Goal: Information Seeking & Learning: Check status

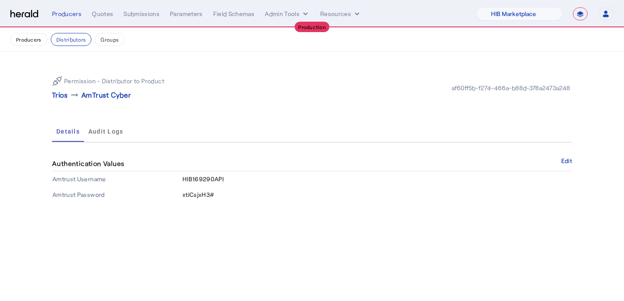
select select "pfm_a9p2_hib_marketplace"
select select "**********"
click at [61, 15] on div "Producers" at bounding box center [66, 14] width 29 height 9
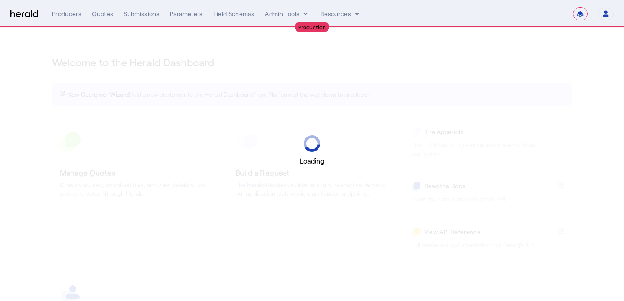
select select "**********"
select select "pfm_a9p2_hib_marketplace"
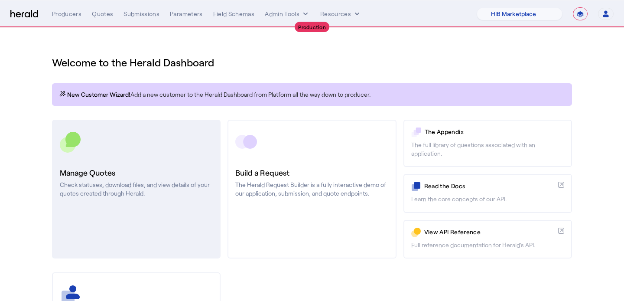
click at [156, 219] on link "Manage Quotes Check statuses, download files, and view details of your quotes c…" at bounding box center [136, 189] width 169 height 139
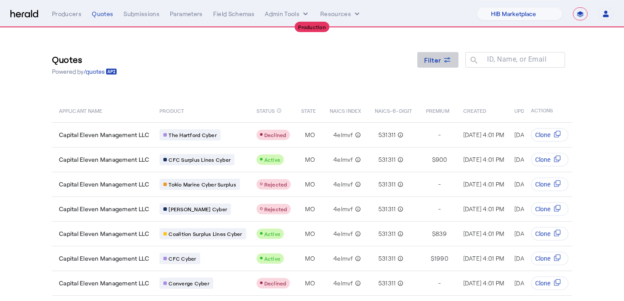
click at [440, 60] on span "Filter" at bounding box center [432, 59] width 17 height 9
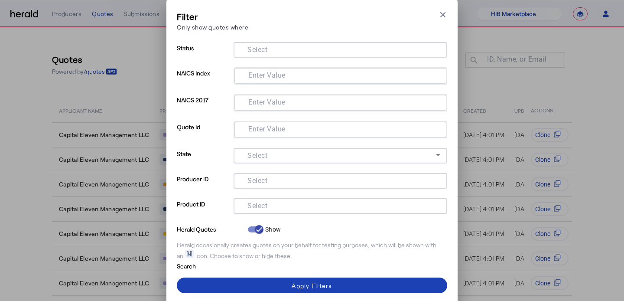
click at [282, 203] on input "Select" at bounding box center [338, 205] width 196 height 10
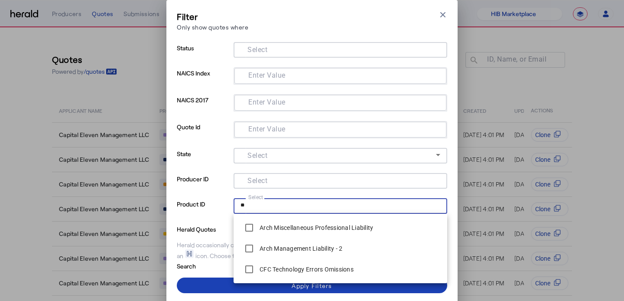
type input "*"
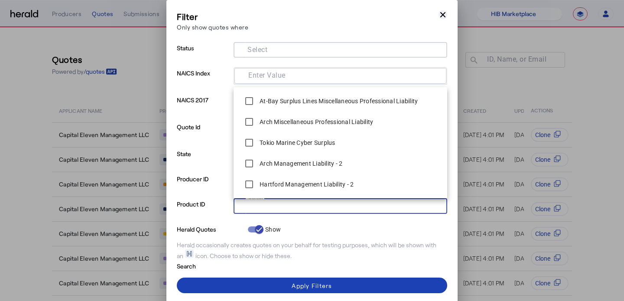
click at [445, 13] on icon "button" at bounding box center [442, 14] width 9 height 9
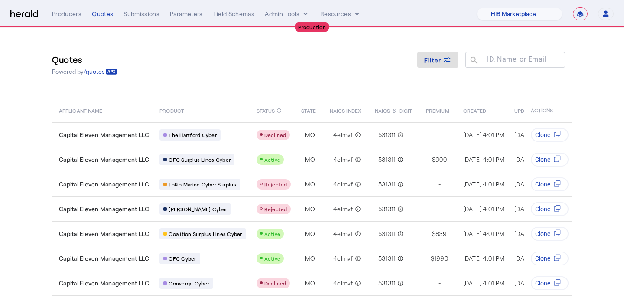
click at [360, 66] on div "Quotes Powered by /quotes Filter ID, Name, or Email search" at bounding box center [312, 64] width 520 height 39
click at [498, 22] on nav "**********" at bounding box center [312, 13] width 624 height 27
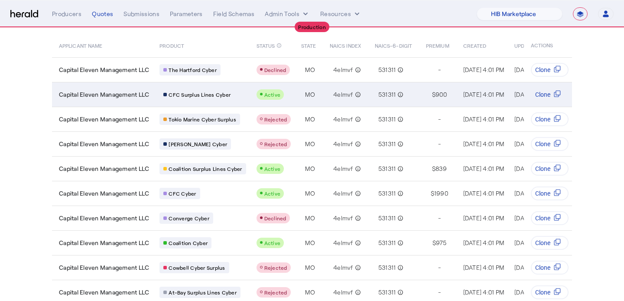
scroll to position [93, 0]
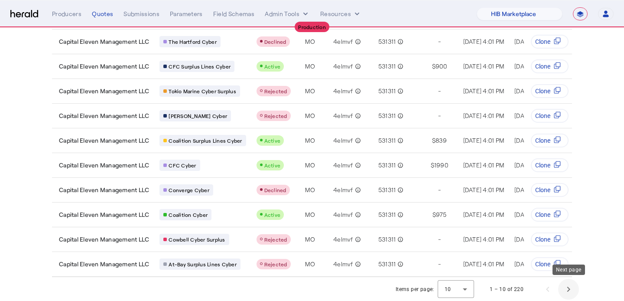
click at [570, 288] on span "Next page" at bounding box center [568, 289] width 21 height 21
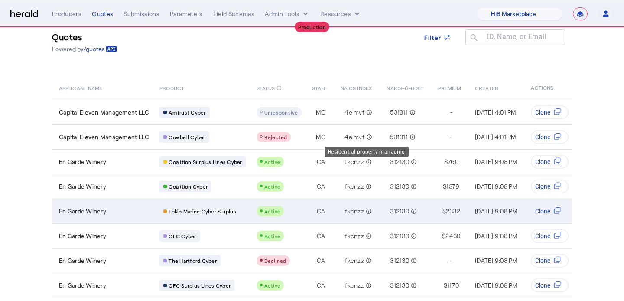
scroll to position [21, 0]
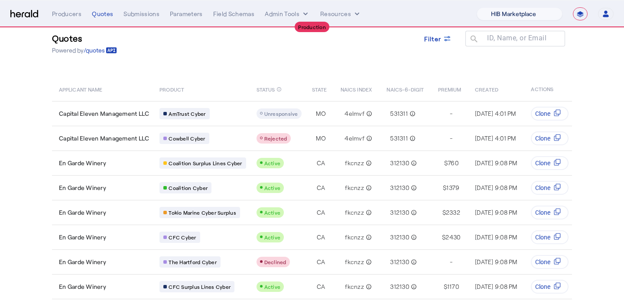
click at [521, 17] on select "1Fort Affinity Risk Billy BindHQ Bunker CRC Campus Coverage Citadel Fifthwall F…" at bounding box center [520, 13] width 86 height 13
click at [477, 7] on select "1Fort Affinity Risk Billy BindHQ Bunker CRC Campus Coverage Citadel Fifthwall F…" at bounding box center [520, 13] width 86 height 13
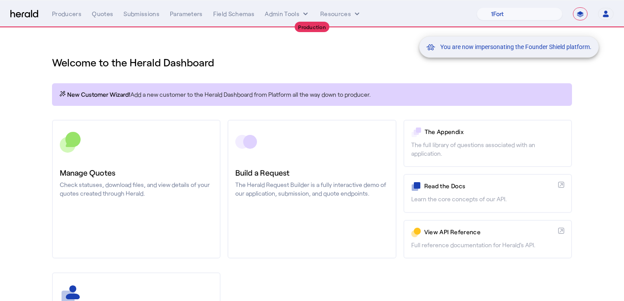
click at [121, 158] on div "You are now impersonating the Founder Shield platform." at bounding box center [312, 150] width 624 height 301
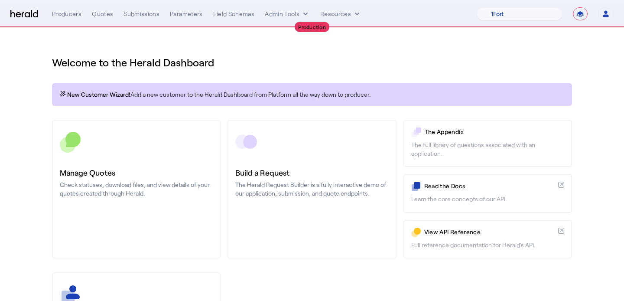
click at [65, 19] on div "**********" at bounding box center [332, 13] width 561 height 13
click at [65, 16] on div "Producers" at bounding box center [66, 14] width 29 height 9
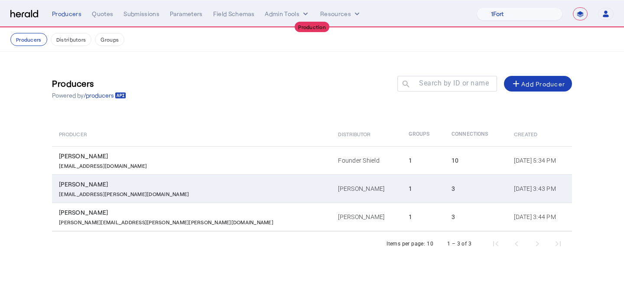
click at [331, 183] on td "Baldwin" at bounding box center [366, 188] width 71 height 28
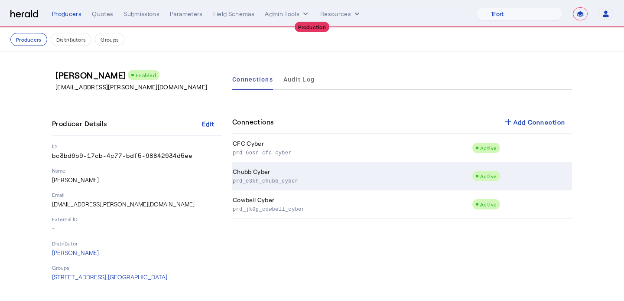
click at [359, 179] on p "prd_e3kh_chubb_cyber" at bounding box center [351, 180] width 236 height 9
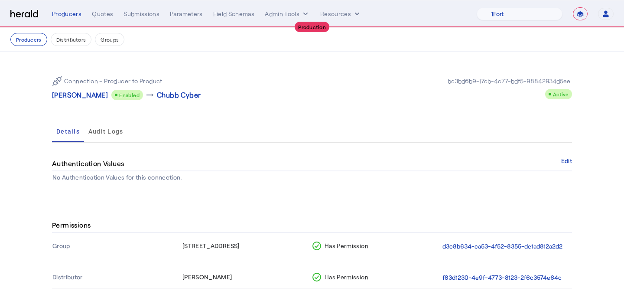
click at [79, 102] on div "Connection - Producer to Product Bianca Forbes Enabled arrow_right_alt Chubb Cy…" at bounding box center [312, 88] width 520 height 38
click at [80, 96] on p "Bianca Forbes" at bounding box center [80, 95] width 56 height 10
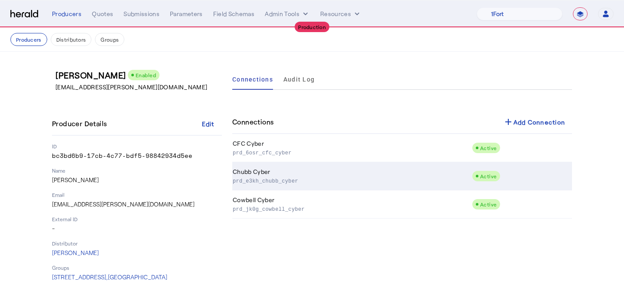
click at [275, 187] on td "Chubb Cyber prd_e3kh_chubb_cyber" at bounding box center [352, 176] width 240 height 28
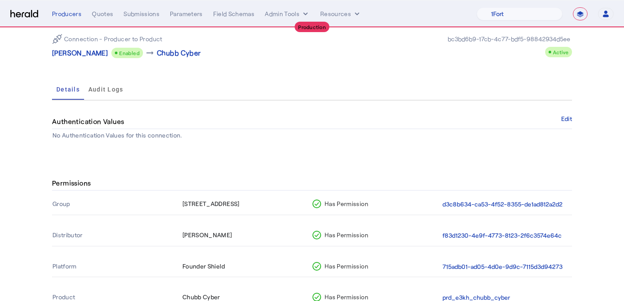
scroll to position [77, 0]
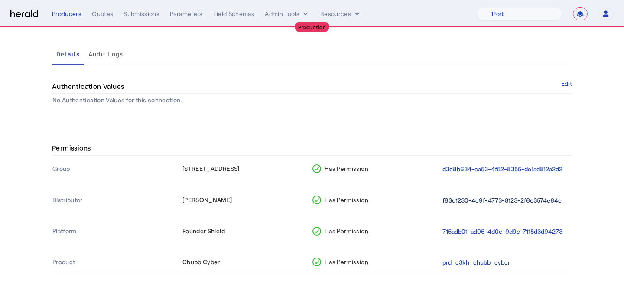
click at [502, 201] on button "f83d1230-4e9f-4773-8123-2f6c3574e64c" at bounding box center [501, 200] width 119 height 10
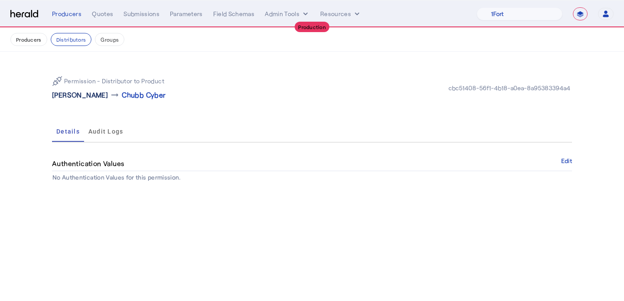
click at [57, 98] on p "Baldwin" at bounding box center [80, 95] width 56 height 10
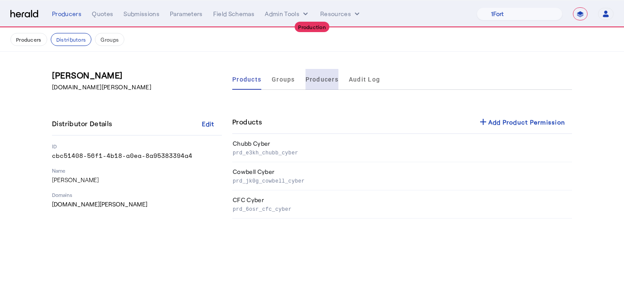
click at [315, 85] on span "Producers" at bounding box center [321, 79] width 33 height 21
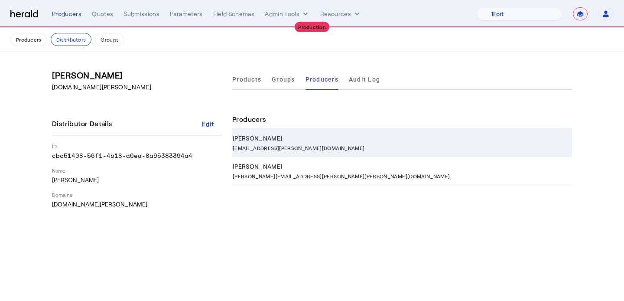
click at [315, 143] on div "bianca.forbes@baldwin.com" at bounding box center [401, 147] width 336 height 9
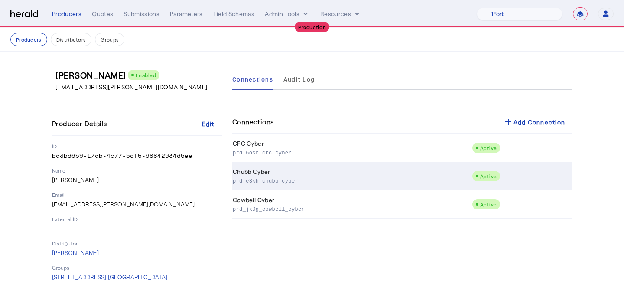
click at [315, 170] on td "Chubb Cyber prd_e3kh_chubb_cyber" at bounding box center [352, 176] width 240 height 28
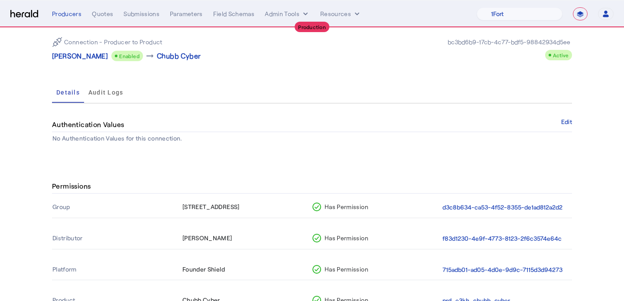
scroll to position [44, 0]
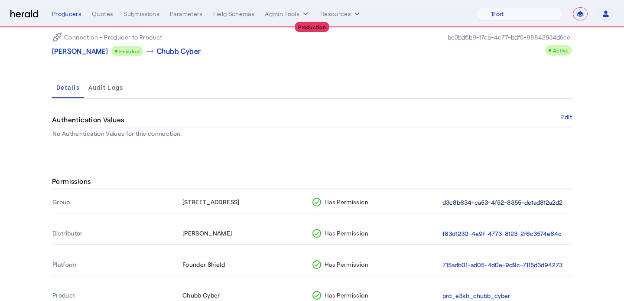
click at [463, 200] on button "d3c8b634-ca53-4f52-8355-de1ad812a2d2" at bounding box center [502, 203] width 120 height 10
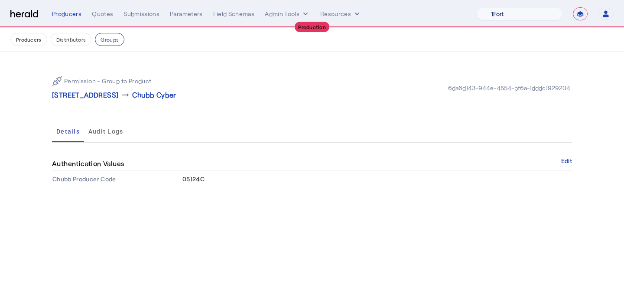
click at [524, 16] on select "1Fort Affinity Risk [PERSON_NAME] [PERSON_NAME] CRC Campus Coverage Citadel Fif…" at bounding box center [520, 13] width 86 height 13
select select "pfm_4d40_mdo"
click at [477, 7] on select "1Fort Affinity Risk [PERSON_NAME] [PERSON_NAME] CRC Campus Coverage Citadel Fif…" at bounding box center [520, 13] width 86 height 13
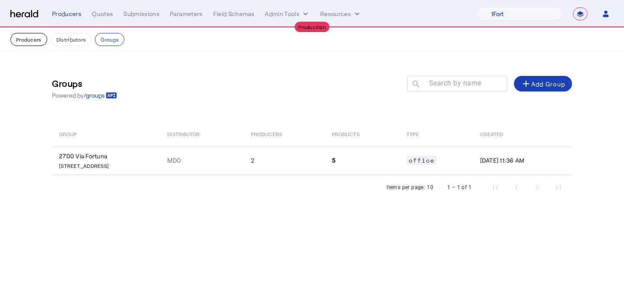
click at [35, 45] on button "Producers" at bounding box center [28, 39] width 37 height 13
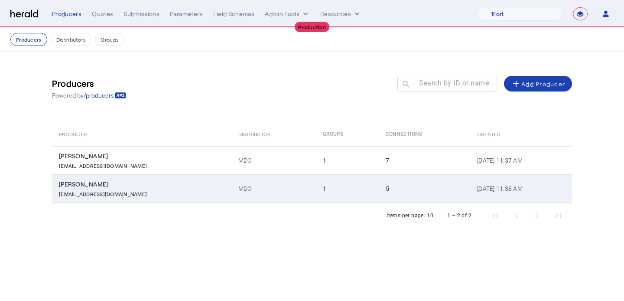
click at [231, 185] on td "MDO" at bounding box center [273, 188] width 84 height 29
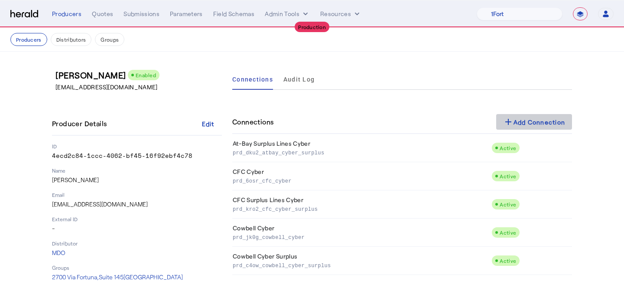
click at [543, 126] on div "add Add Connection" at bounding box center [534, 122] width 62 height 10
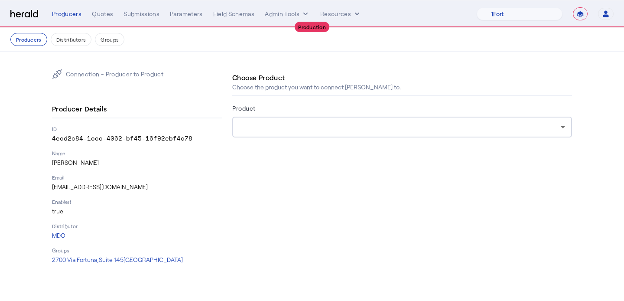
click at [387, 108] on div "Product" at bounding box center [402, 110] width 340 height 14
click at [387, 119] on div at bounding box center [402, 127] width 326 height 21
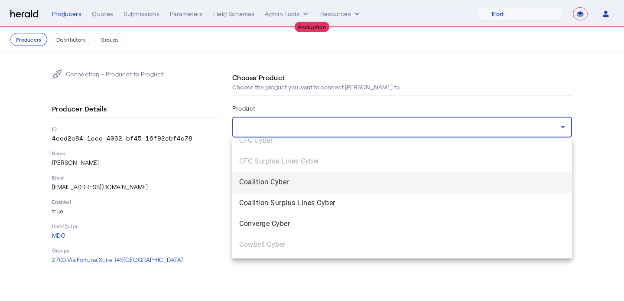
scroll to position [89, 0]
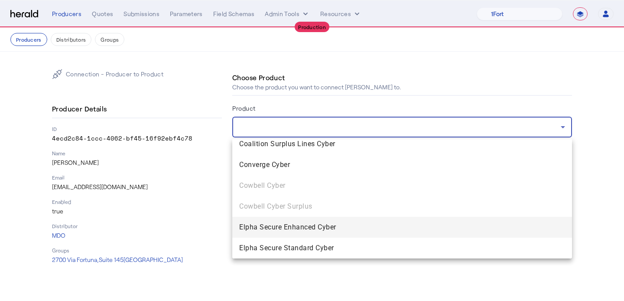
click at [341, 229] on span "Elpha Secure Enhanced Cyber" at bounding box center [402, 227] width 326 height 10
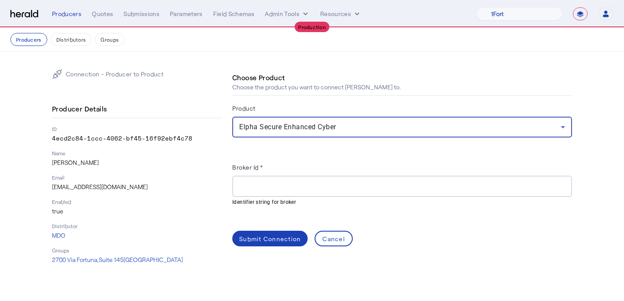
click at [345, 191] on input "Broker Id *" at bounding box center [402, 186] width 326 height 10
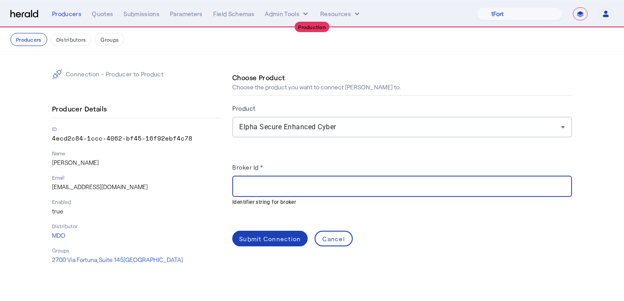
paste input "**********"
type input "**********"
click at [279, 230] on span at bounding box center [269, 238] width 75 height 21
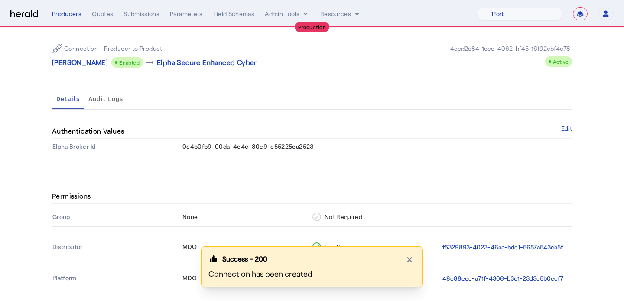
scroll to position [36, 0]
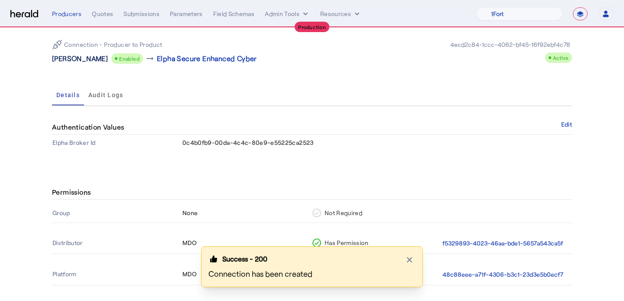
click at [78, 58] on p "[PERSON_NAME]" at bounding box center [80, 58] width 56 height 10
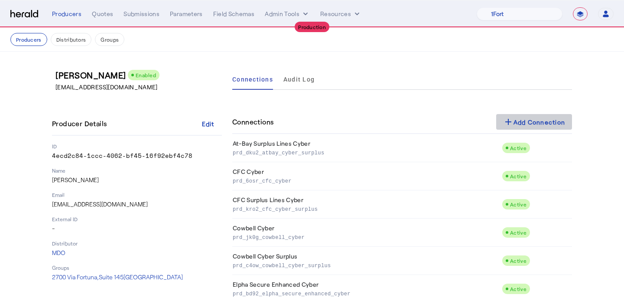
click at [527, 125] on div "add Add Connection" at bounding box center [534, 122] width 62 height 10
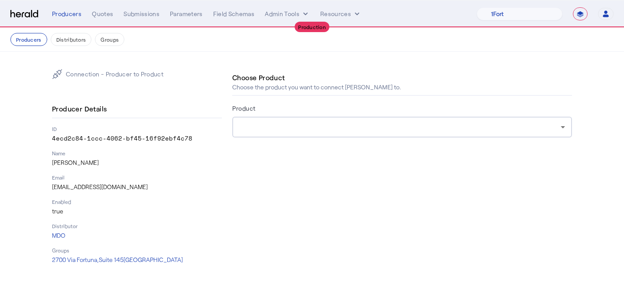
click at [446, 121] on div at bounding box center [402, 127] width 326 height 21
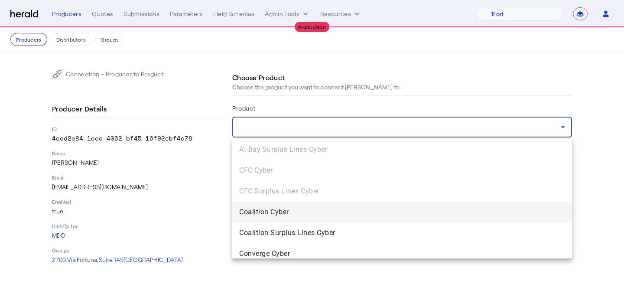
scroll to position [89, 0]
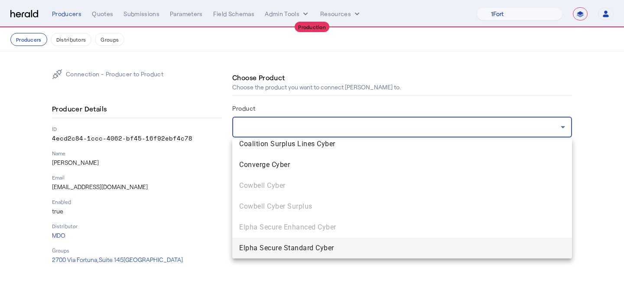
click at [360, 254] on mat-option "Elpha Secure Standard Cyber" at bounding box center [402, 247] width 340 height 21
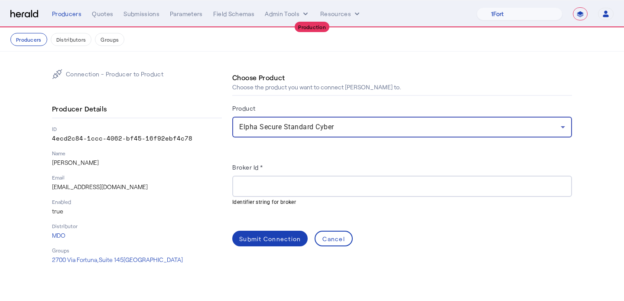
click at [263, 178] on div at bounding box center [402, 185] width 326 height 21
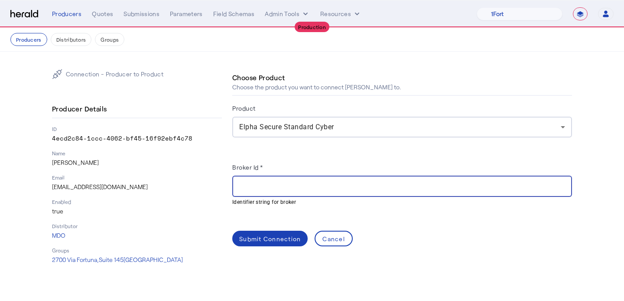
paste input "**********"
type input "**********"
click at [246, 240] on div "Submit Connection" at bounding box center [270, 238] width 62 height 9
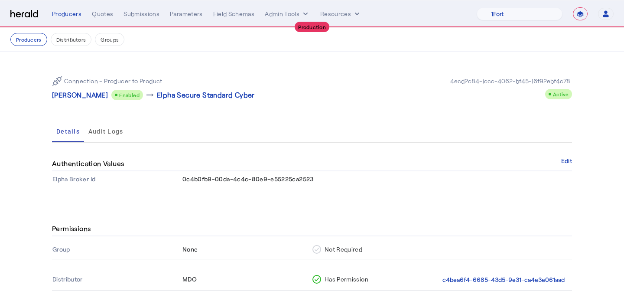
click at [585, 10] on select "**********" at bounding box center [580, 13] width 15 height 13
select select "*******"
click at [573, 7] on select "**********" at bounding box center [580, 13] width 15 height 13
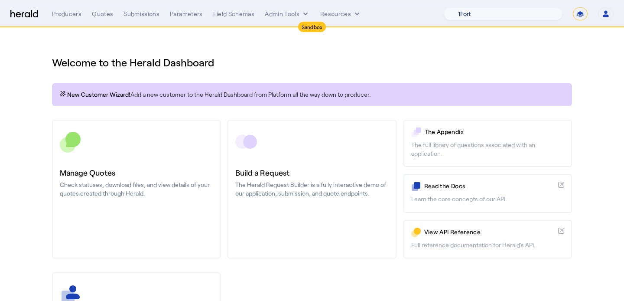
click at [500, 16] on select "1Fort Acrisure Acturis Affinity Advisors Affinity Risk Agentero AmWins Anzen Ao…" at bounding box center [503, 13] width 119 height 13
select select "pfm_1vyo_affinityrisk"
click at [464, 7] on select "1Fort Acrisure Acturis Affinity Advisors Affinity Risk Agentero AmWins Anzen Ao…" at bounding box center [503, 13] width 119 height 13
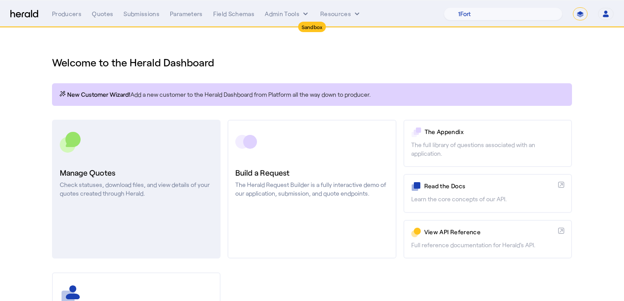
click at [165, 184] on p "Check statuses, download files, and view details of your quotes created through…" at bounding box center [136, 188] width 153 height 17
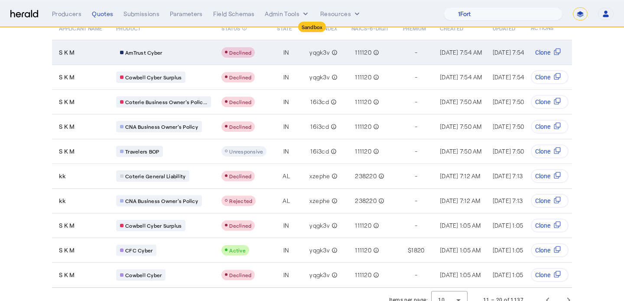
scroll to position [93, 0]
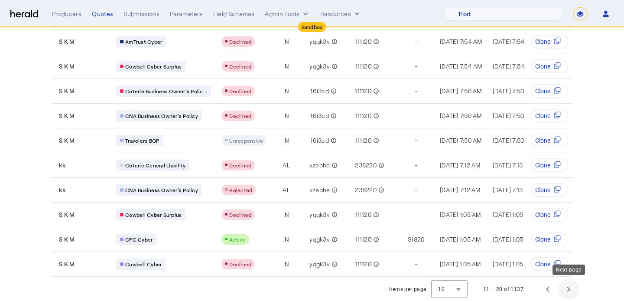
click at [565, 282] on span "Next page" at bounding box center [568, 289] width 21 height 21
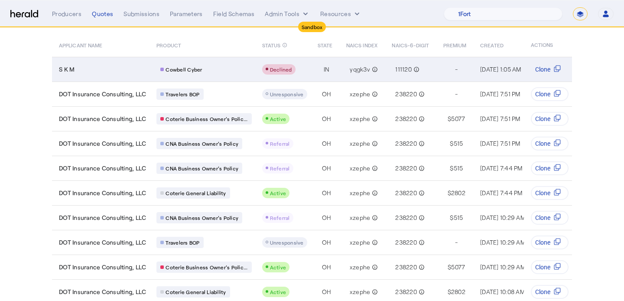
scroll to position [0, 0]
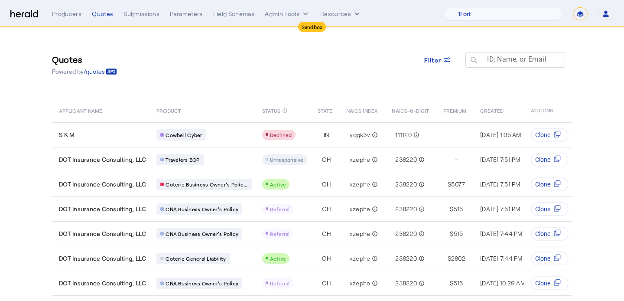
click at [487, 61] on mat-label "ID, Name, or Email" at bounding box center [516, 59] width 59 height 8
click at [487, 61] on input "ID, Name, or Email" at bounding box center [519, 59] width 78 height 10
type input "*****"
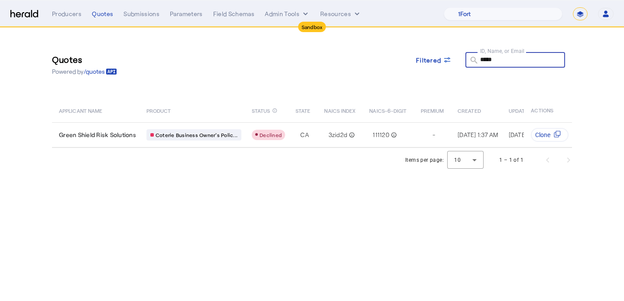
click at [493, 61] on input "*****" at bounding box center [519, 59] width 78 height 10
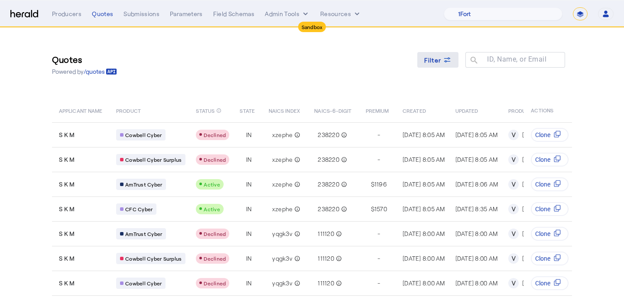
click at [441, 56] on span "Filter" at bounding box center [432, 59] width 17 height 9
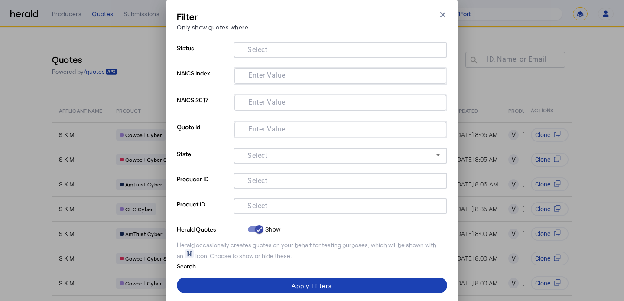
click at [281, 203] on input "Select" at bounding box center [338, 205] width 196 height 10
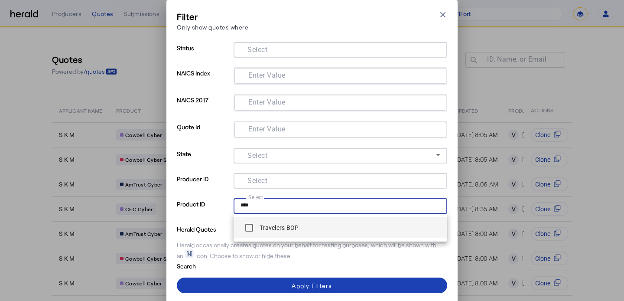
type input "****"
click at [267, 235] on div "Travelers BOP" at bounding box center [269, 227] width 58 height 17
click at [278, 224] on label "Travelers BOP" at bounding box center [278, 227] width 41 height 9
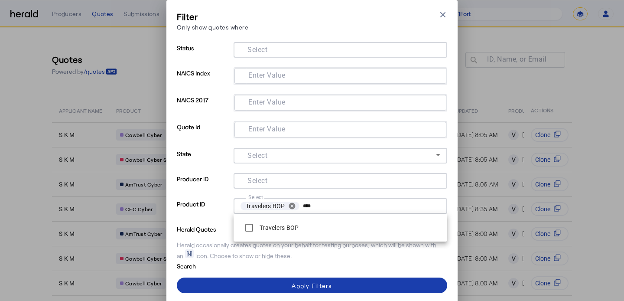
click at [280, 287] on span at bounding box center [312, 285] width 270 height 21
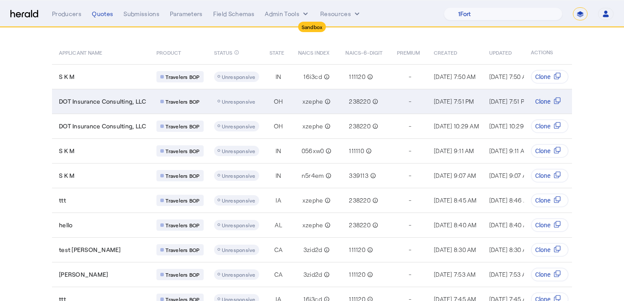
scroll to position [93, 0]
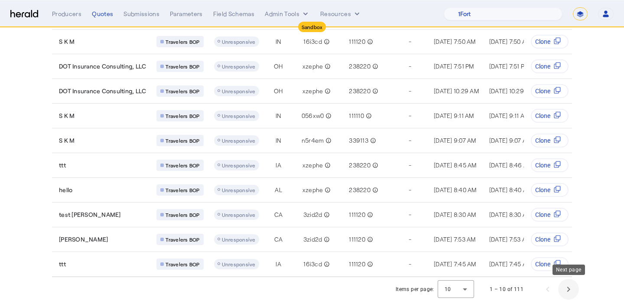
click at [575, 292] on span "Next page" at bounding box center [568, 289] width 21 height 21
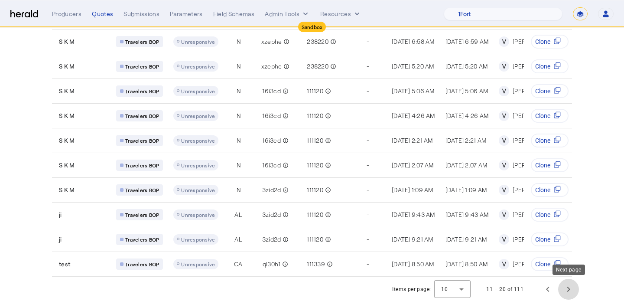
click at [570, 288] on span "Next page" at bounding box center [568, 289] width 21 height 21
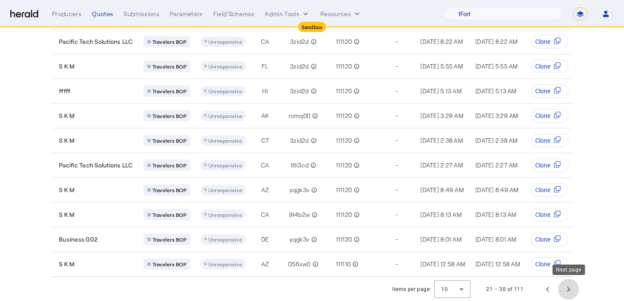
click at [570, 288] on span "Next page" at bounding box center [568, 289] width 21 height 21
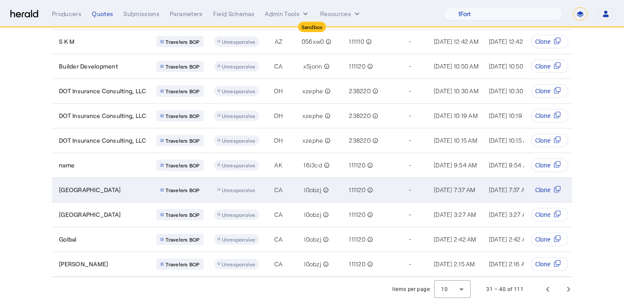
click at [397, 193] on div "-" at bounding box center [410, 189] width 27 height 9
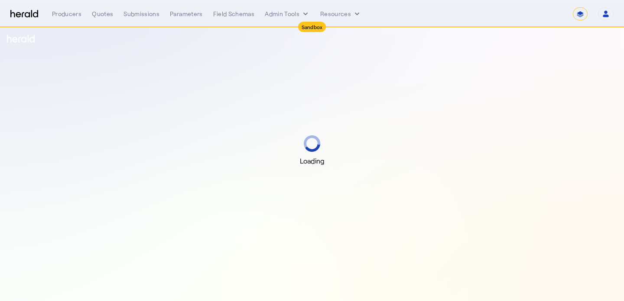
select select "*******"
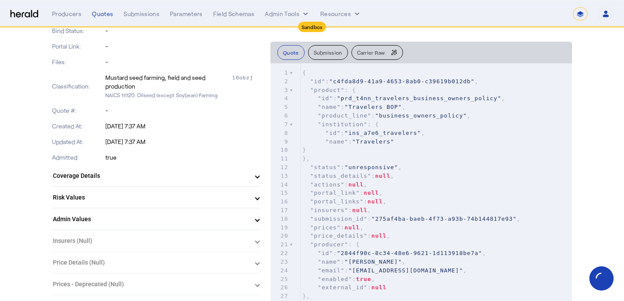
scroll to position [179, 0]
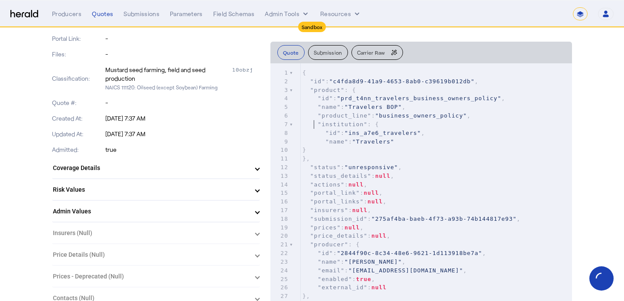
click at [315, 121] on span ""institution" : {" at bounding box center [340, 124] width 77 height 6
type input "*****"
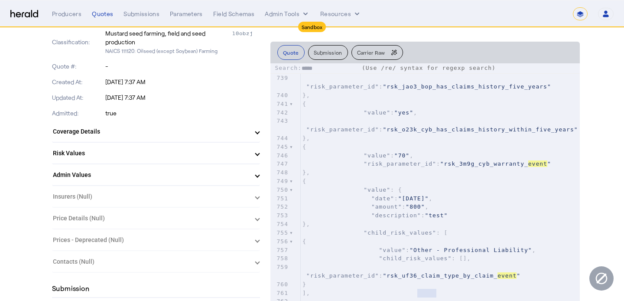
scroll to position [0, 0]
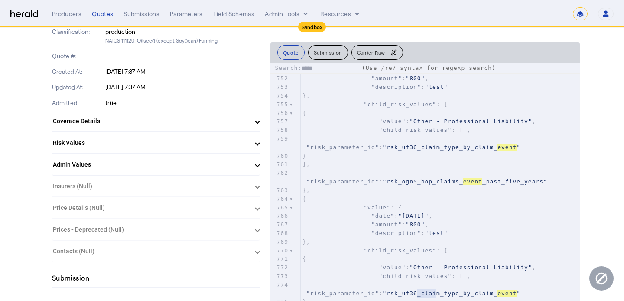
type textarea "*****"
click at [188, 150] on mat-expansion-panel-header "Risk Values" at bounding box center [156, 142] width 208 height 21
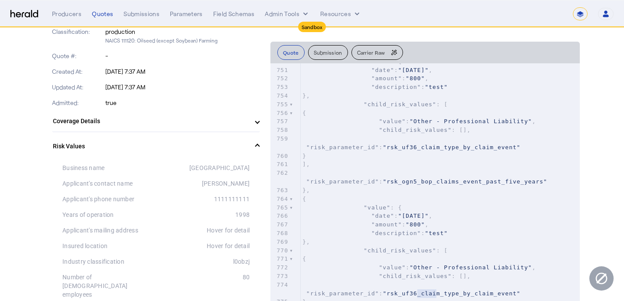
click at [188, 150] on mat-panel-title "Risk Values" at bounding box center [151, 146] width 196 height 9
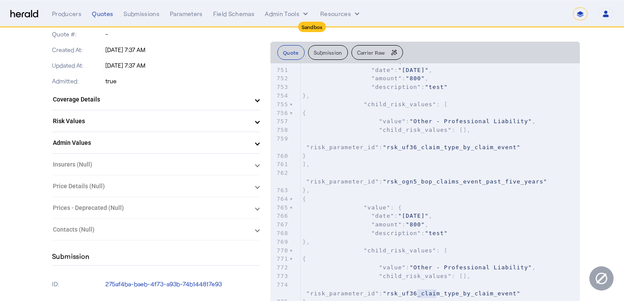
click at [188, 150] on mat-expansion-panel-header "Admin Values" at bounding box center [156, 142] width 208 height 21
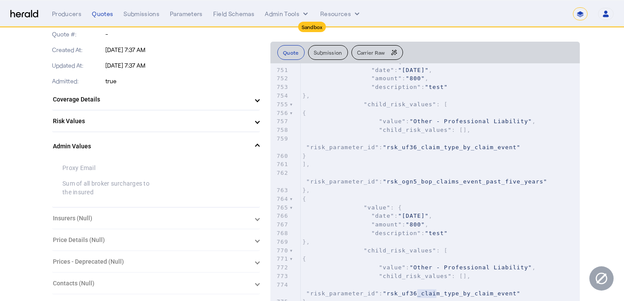
click at [188, 150] on mat-panel-title "Admin Values" at bounding box center [151, 146] width 196 height 9
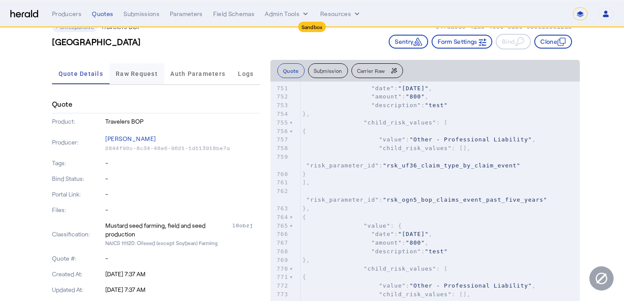
click at [131, 79] on span "Raw Request" at bounding box center [137, 73] width 42 height 21
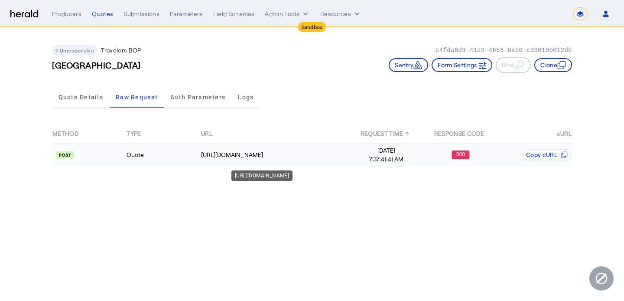
click at [265, 158] on div "https://proxy-sandbox.heraldapi.com/proxy/travelers/qa/qi/bop/1-0-0/quote" at bounding box center [275, 154] width 148 height 9
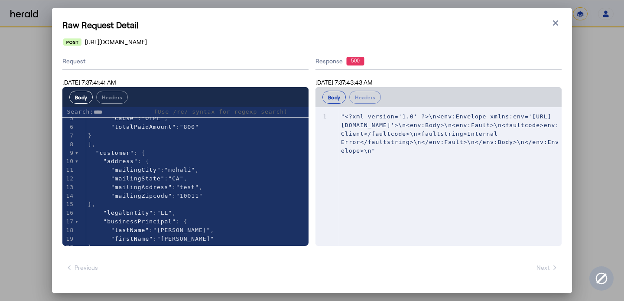
type input "*****"
click at [554, 25] on icon "button" at bounding box center [555, 23] width 9 height 9
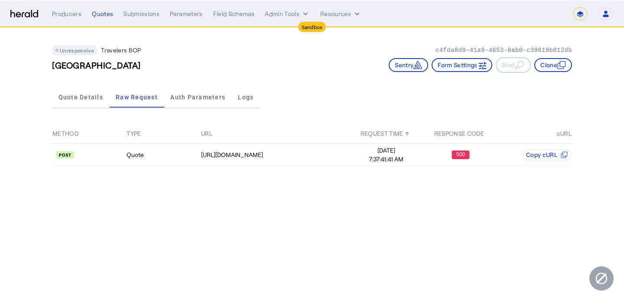
click at [78, 110] on div "Quote Details Raw Request Auth Parameters Logs" at bounding box center [156, 97] width 208 height 29
click at [82, 97] on span "Quote Details" at bounding box center [80, 97] width 45 height 6
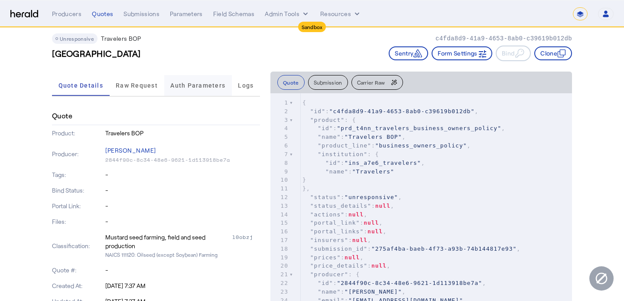
click at [204, 95] on span "Auth Parameters" at bounding box center [197, 85] width 55 height 21
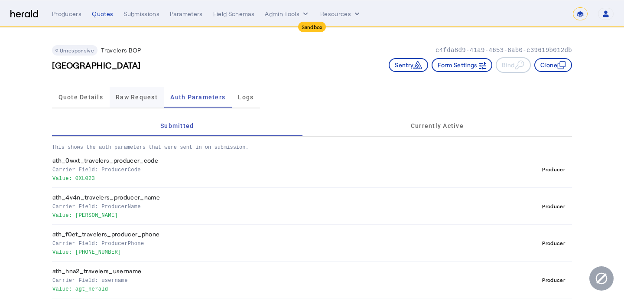
click at [143, 102] on span "Raw Request" at bounding box center [137, 97] width 42 height 21
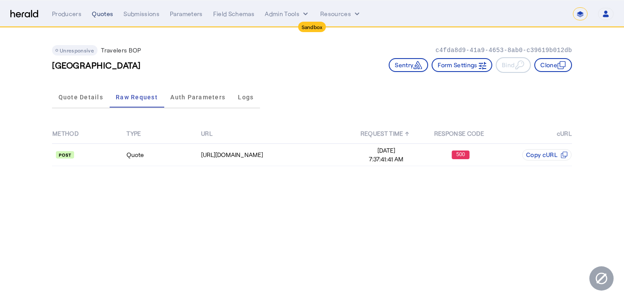
click at [102, 10] on div "Quotes" at bounding box center [102, 14] width 21 height 9
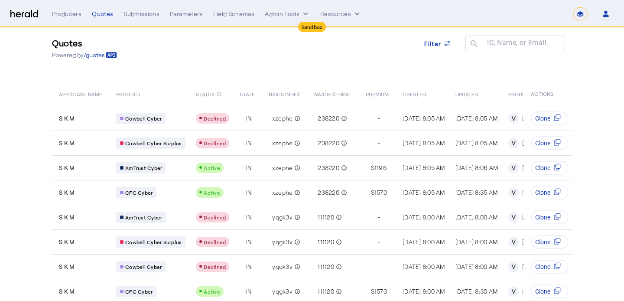
scroll to position [19, 0]
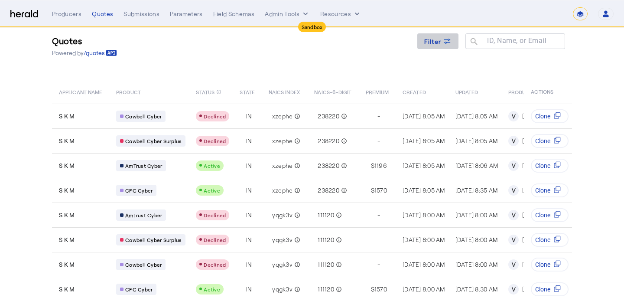
click at [425, 47] on span at bounding box center [438, 41] width 42 height 21
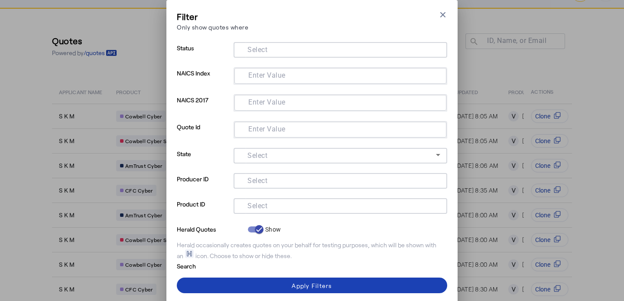
click at [288, 193] on div at bounding box center [340, 193] width 214 height 10
click at [290, 208] on input "Select" at bounding box center [338, 205] width 196 height 10
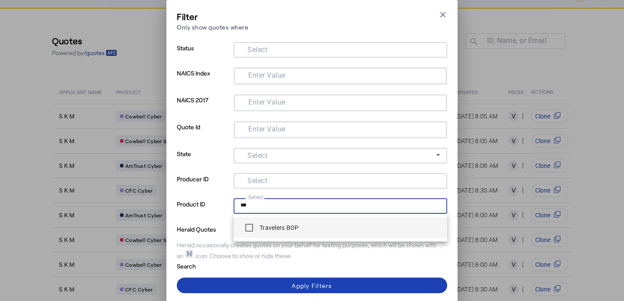
type input "***"
click at [284, 221] on div "Travelers BOP" at bounding box center [269, 227] width 58 height 17
click at [292, 224] on label "Travelers BOP" at bounding box center [278, 227] width 41 height 9
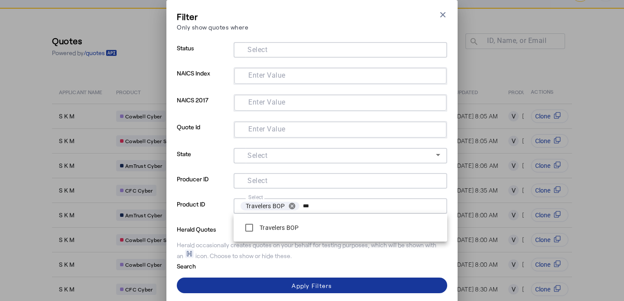
click at [311, 286] on div "Apply Filters" at bounding box center [312, 285] width 40 height 9
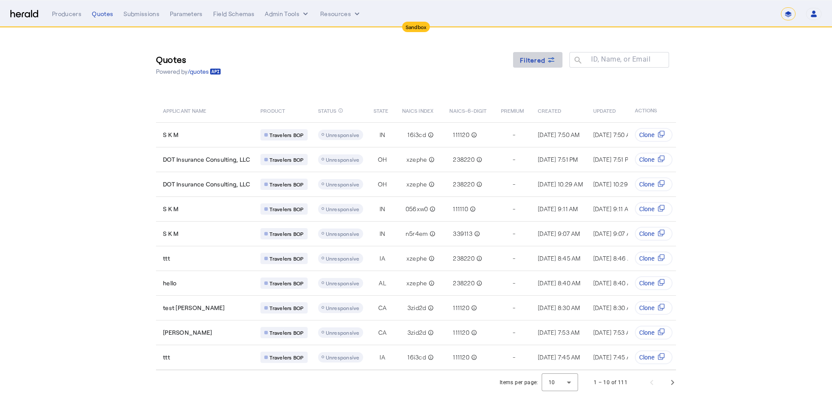
click at [537, 56] on span "Filtered" at bounding box center [532, 59] width 25 height 9
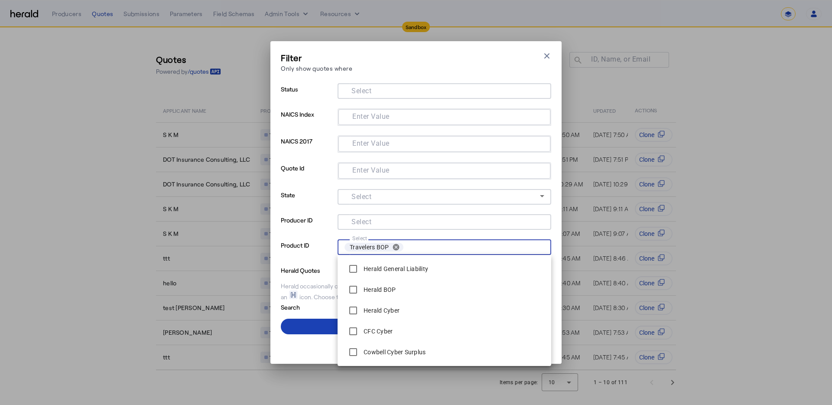
click at [495, 249] on input "Select" at bounding box center [474, 247] width 134 height 12
click at [389, 243] on button "cancel" at bounding box center [396, 247] width 15 height 8
click at [623, 174] on div "Filter Only show quotes where Close modal Status Select NAICS Index Enter Value…" at bounding box center [416, 202] width 832 height 405
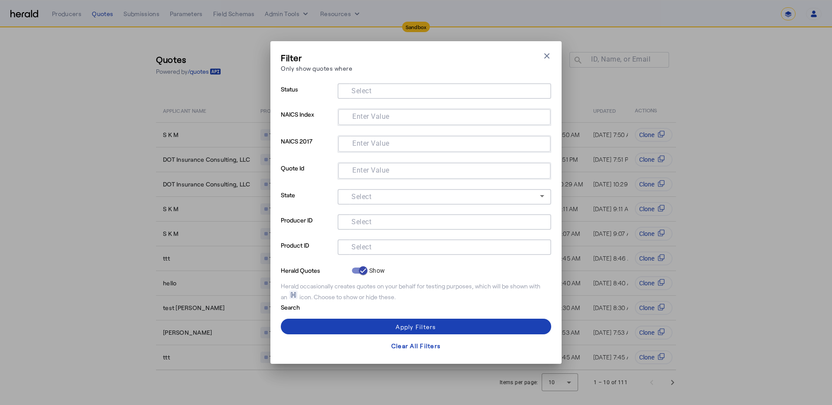
click at [410, 245] on input "Select" at bounding box center [442, 246] width 196 height 10
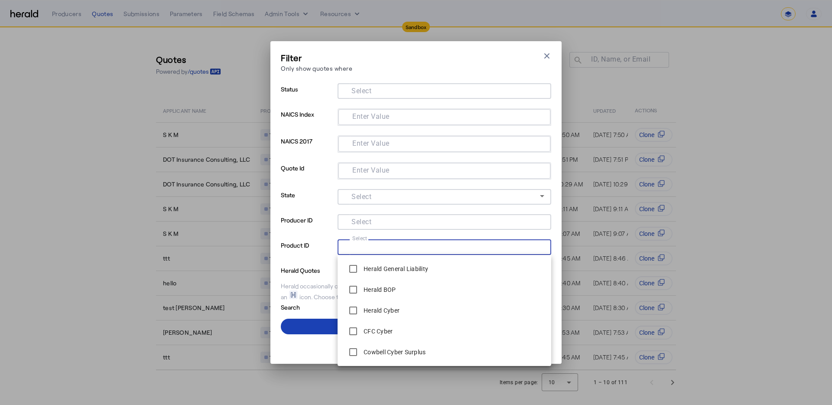
click at [305, 220] on p "Producer ID" at bounding box center [307, 226] width 53 height 25
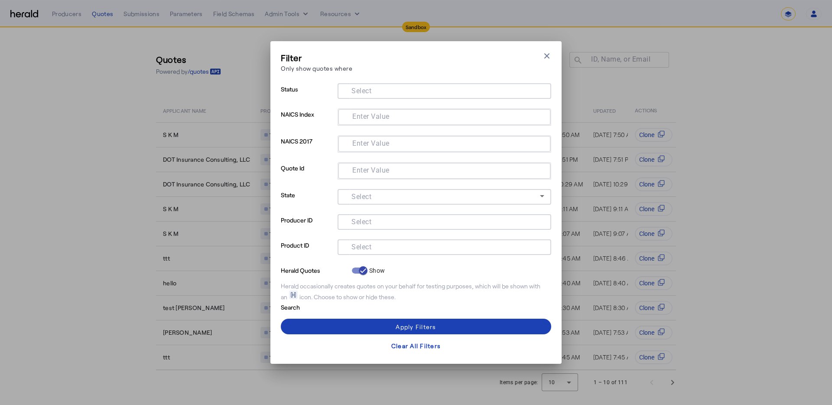
click at [412, 251] on div at bounding box center [444, 247] width 200 height 16
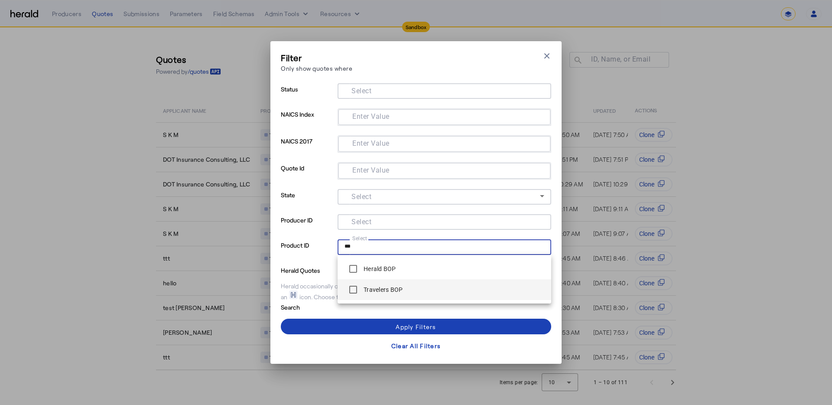
click at [388, 292] on label "Travelers BOP" at bounding box center [382, 289] width 41 height 9
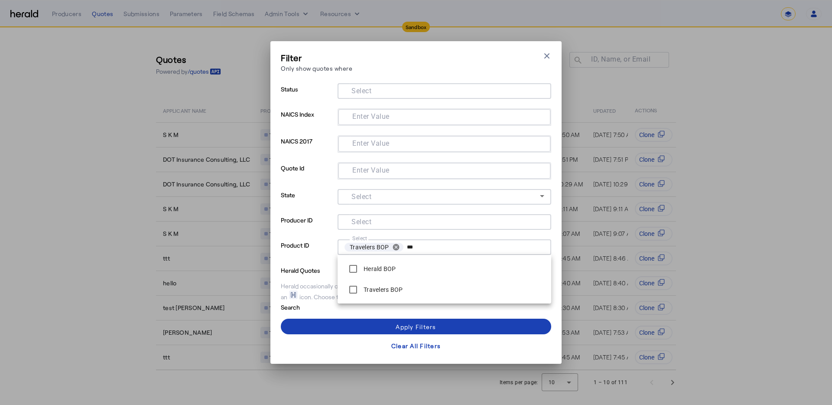
click at [429, 247] on input "***" at bounding box center [474, 247] width 134 height 12
type input "*"
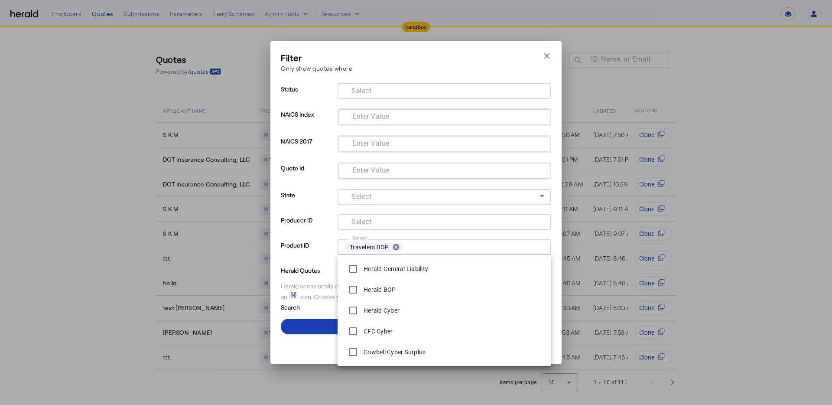
click at [138, 113] on div "Filter Only show quotes where Close modal Status Select NAICS Index Enter Value…" at bounding box center [416, 202] width 832 height 405
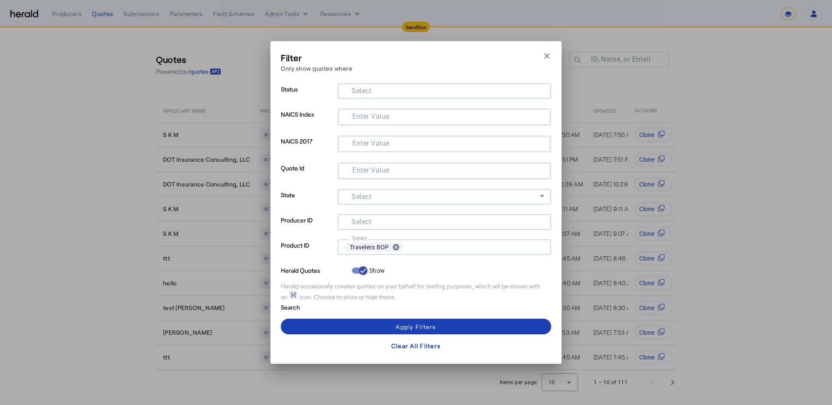
click at [75, 20] on div "Filter Only show quotes where Close modal Status Select NAICS Index Enter Value…" at bounding box center [416, 202] width 832 height 405
click at [68, 13] on div "Filter Only show quotes where Close modal Status Select NAICS Index Enter Value…" at bounding box center [416, 202] width 832 height 405
click at [545, 59] on icon "button" at bounding box center [546, 56] width 9 height 9
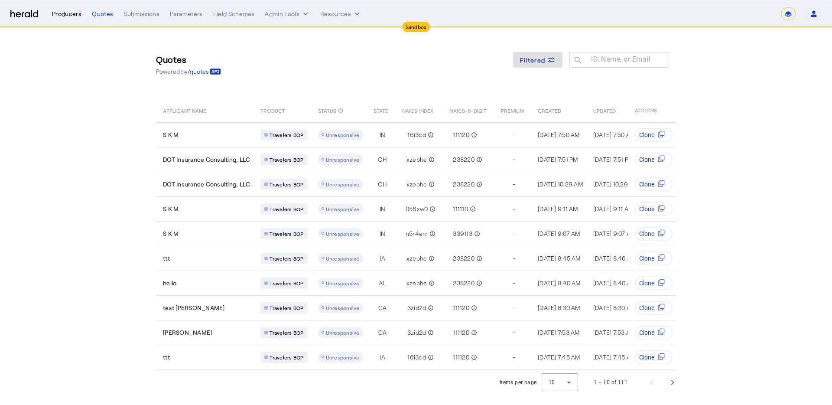
click at [76, 15] on div "Producers" at bounding box center [66, 14] width 29 height 9
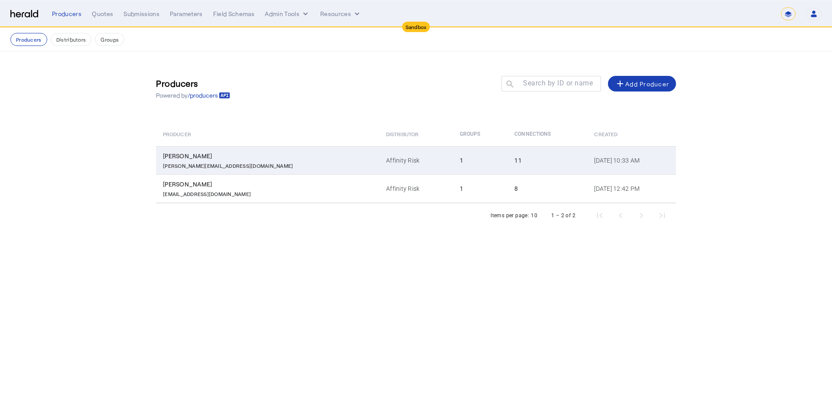
click at [453, 153] on td "1" at bounding box center [480, 160] width 55 height 28
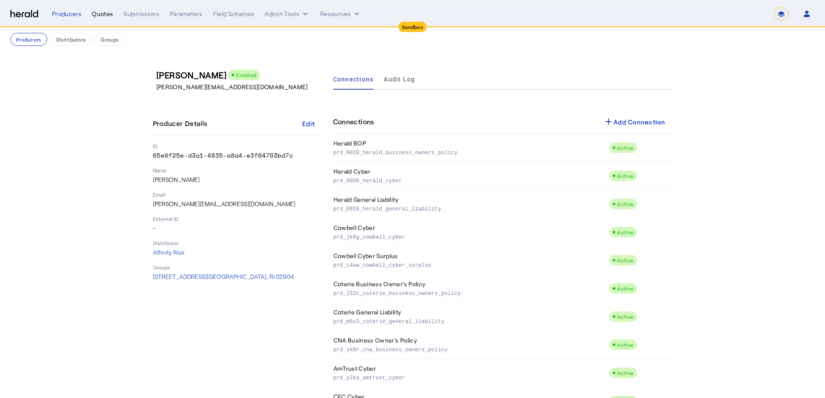
click at [104, 17] on div "Quotes" at bounding box center [102, 14] width 21 height 9
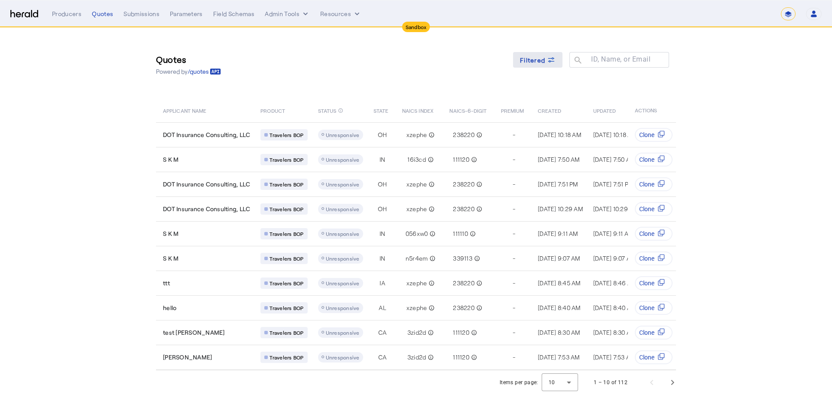
click at [545, 65] on span at bounding box center [537, 59] width 49 height 21
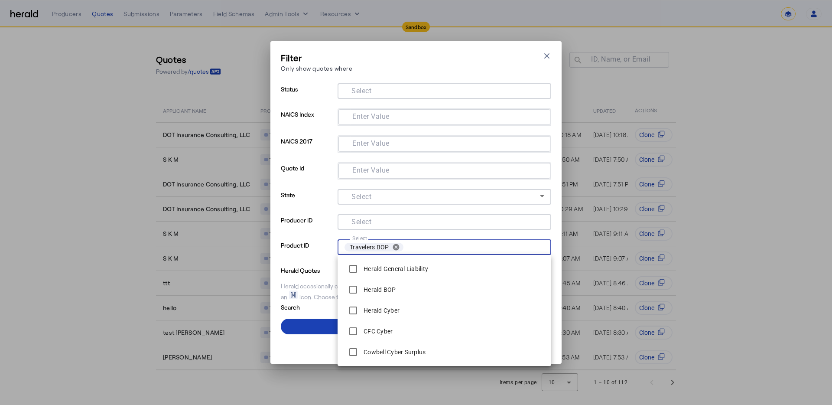
click at [411, 246] on input "Select" at bounding box center [474, 247] width 134 height 12
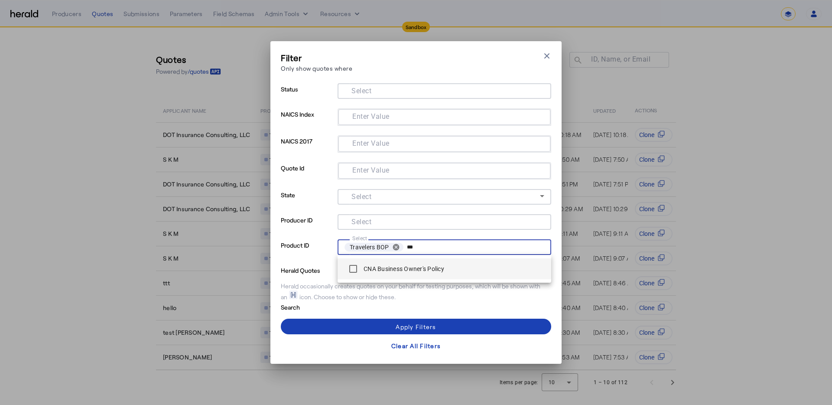
click at [401, 262] on div "CNA Business Owner's Policy" at bounding box center [394, 268] width 100 height 17
click at [441, 268] on label "CNA Business Owner's Policy" at bounding box center [403, 268] width 82 height 9
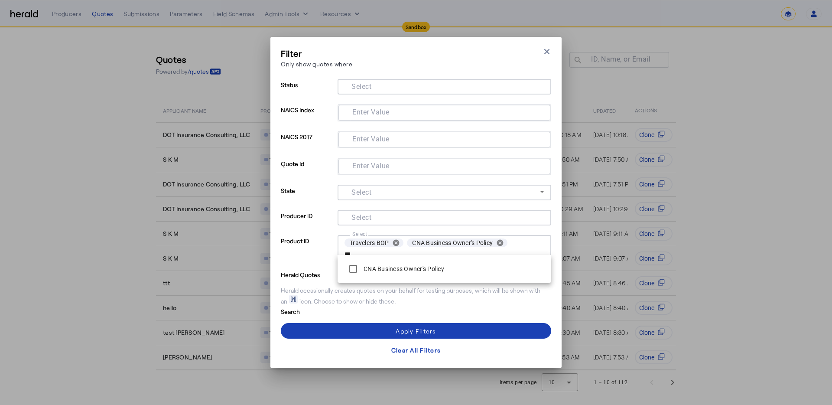
click at [521, 241] on div "Travelers BOP cancel CNA Business Owner's Policy cancel ***" at bounding box center [442, 248] width 203 height 23
click at [525, 243] on div "Travelers BOP cancel CNA Business Owner's Policy cancel ***" at bounding box center [442, 248] width 203 height 23
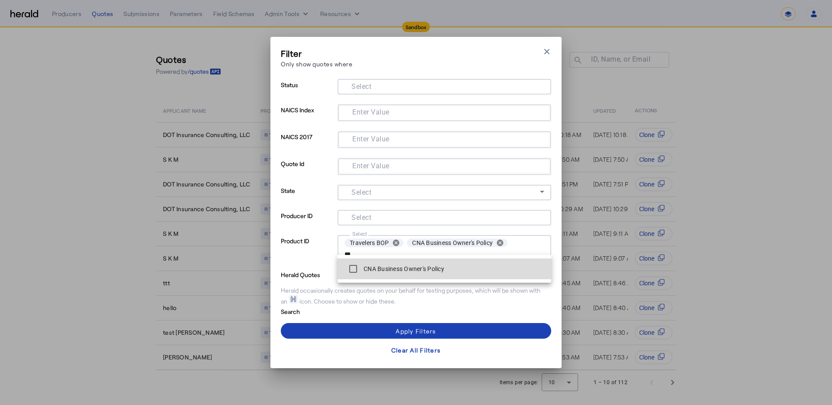
click at [409, 266] on label "CNA Business Owner's Policy" at bounding box center [403, 268] width 82 height 9
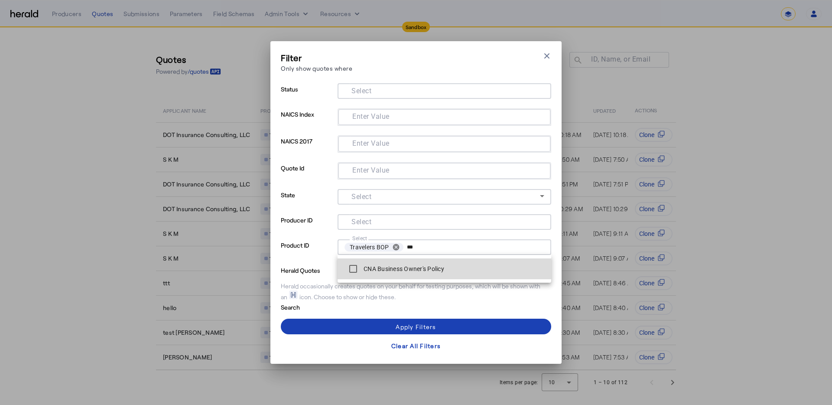
click at [452, 265] on span "CNA Business Owner's Policy" at bounding box center [444, 268] width 200 height 17
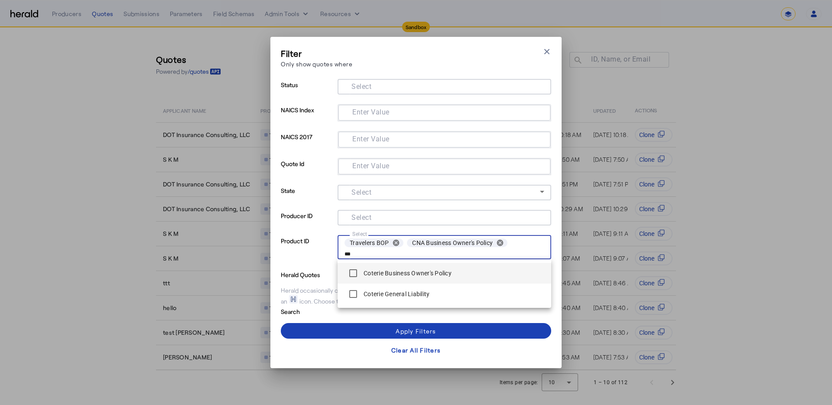
type input "***"
click at [418, 271] on label "Coterie Business Owner's Policy" at bounding box center [407, 273] width 90 height 9
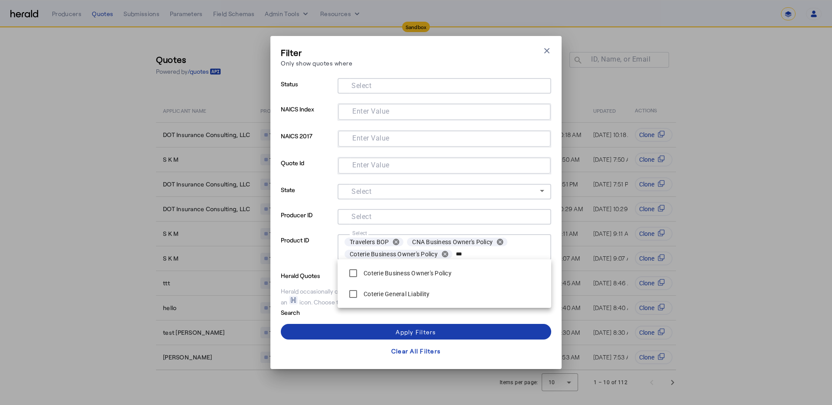
click at [494, 300] on span at bounding box center [416, 331] width 270 height 21
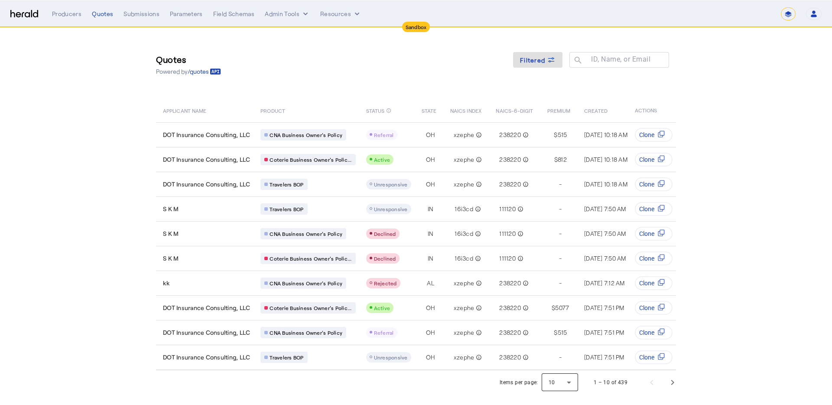
click at [578, 300] on div at bounding box center [559, 382] width 36 height 21
click at [555, 300] on span "25" at bounding box center [560, 345] width 23 height 10
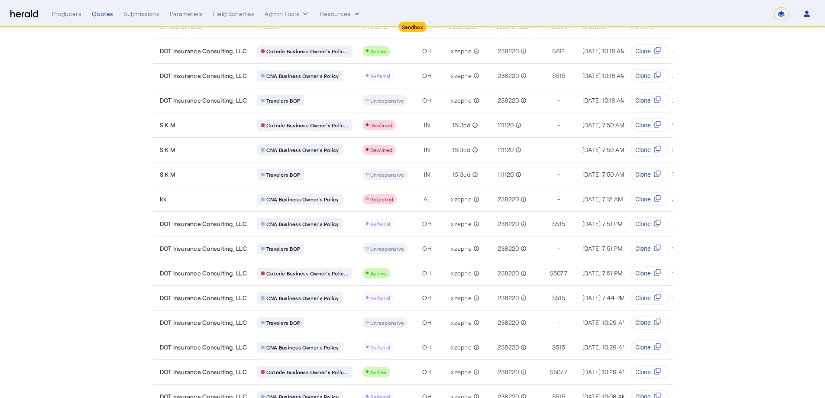
scroll to position [104, 0]
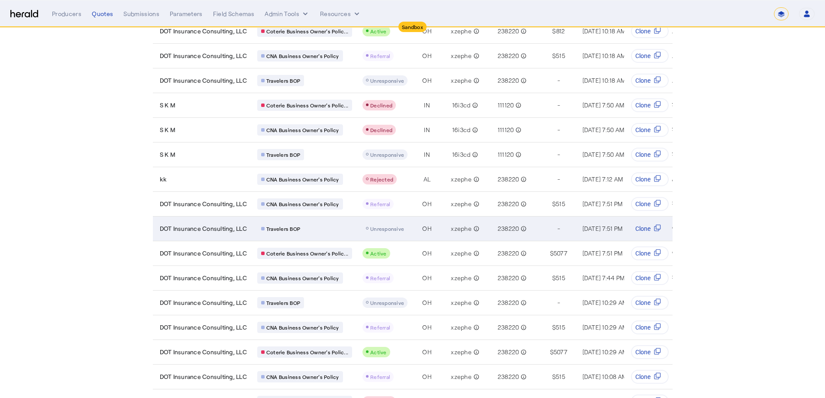
click at [392, 228] on span "Unresponsive" at bounding box center [387, 229] width 34 height 6
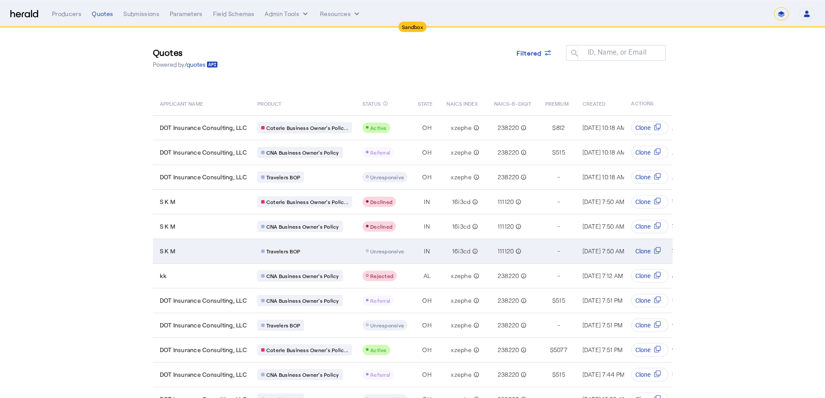
scroll to position [14, 0]
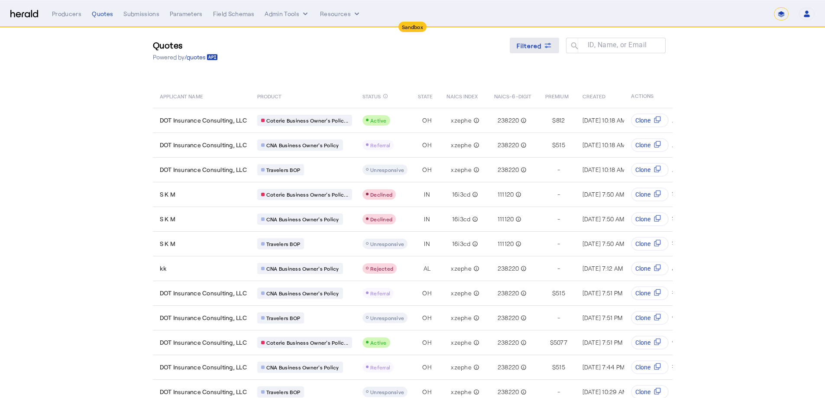
click at [531, 42] on span "Filtered" at bounding box center [529, 45] width 25 height 9
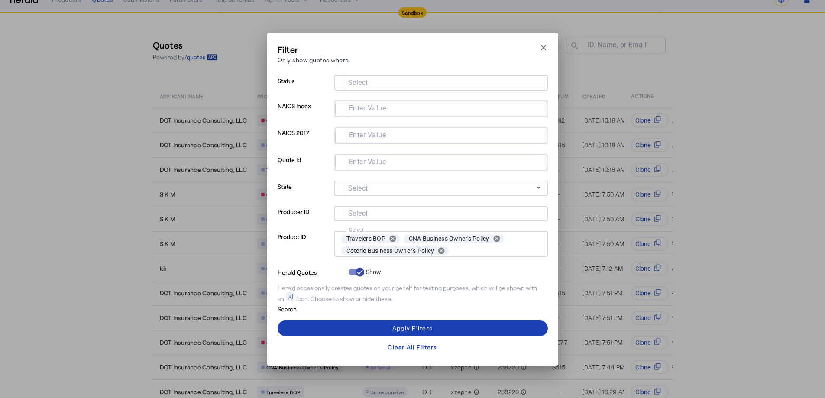
scroll to position [0, 0]
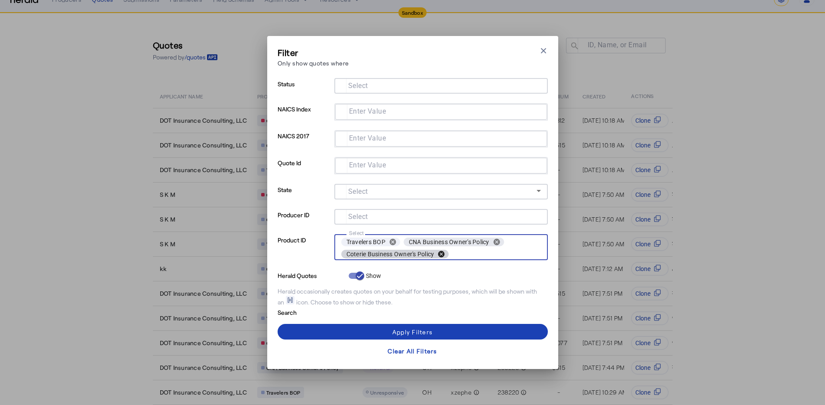
drag, startPoint x: 441, startPoint y: 252, endPoint x: 476, endPoint y: 242, distance: 35.6
click at [441, 252] on button "cancel" at bounding box center [441, 254] width 15 height 8
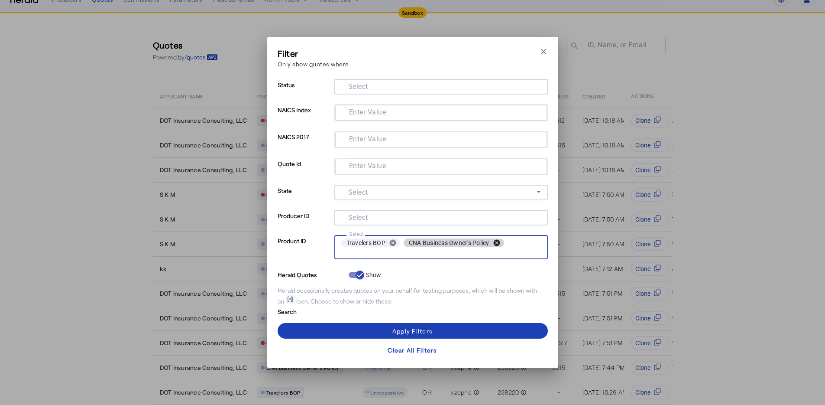
click at [496, 241] on button "cancel" at bounding box center [497, 243] width 15 height 8
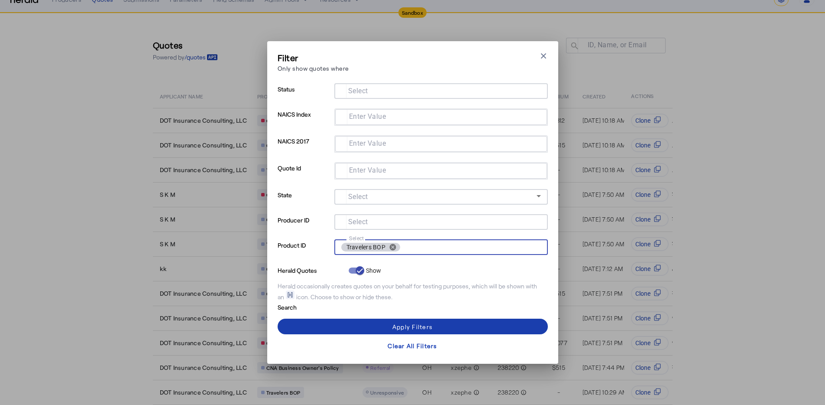
click at [501, 300] on span at bounding box center [413, 326] width 270 height 21
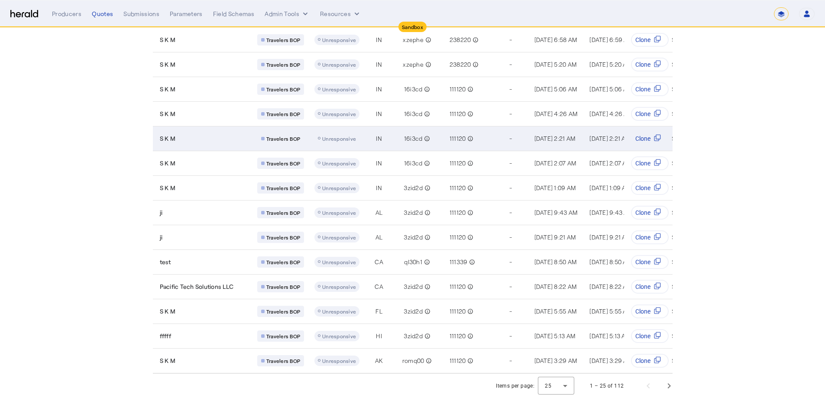
scroll to position [373, 0]
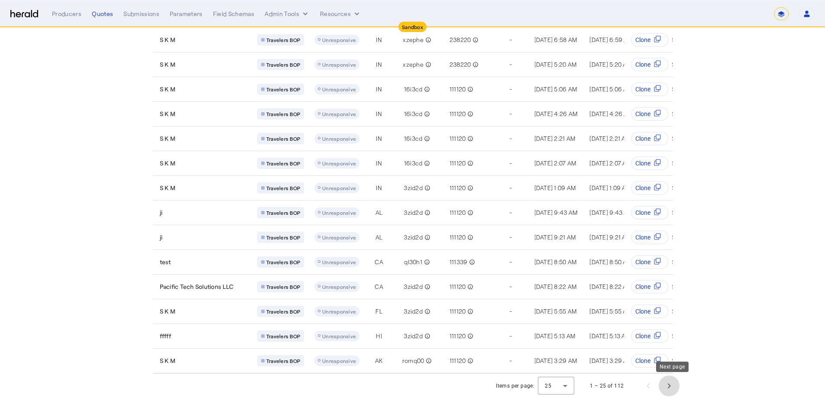
click at [623, 300] on span "Next page" at bounding box center [669, 386] width 21 height 21
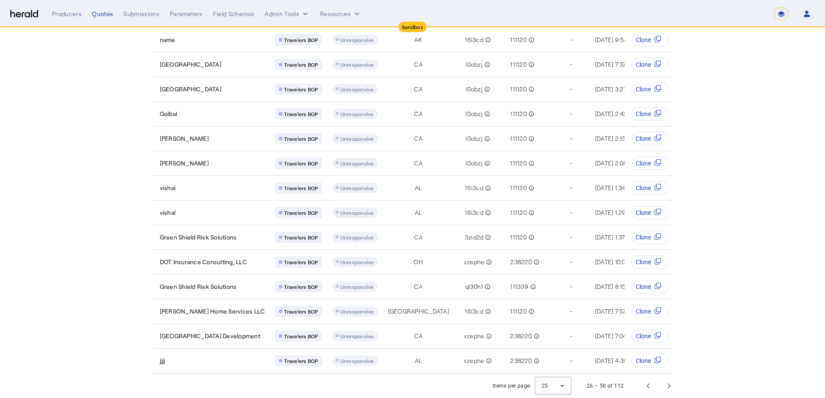
click at [113, 260] on section "Quotes Powered by /quotes Filtered ID, Name, or Email search APPLICANT NAME PRO…" at bounding box center [412, 29] width 825 height 737
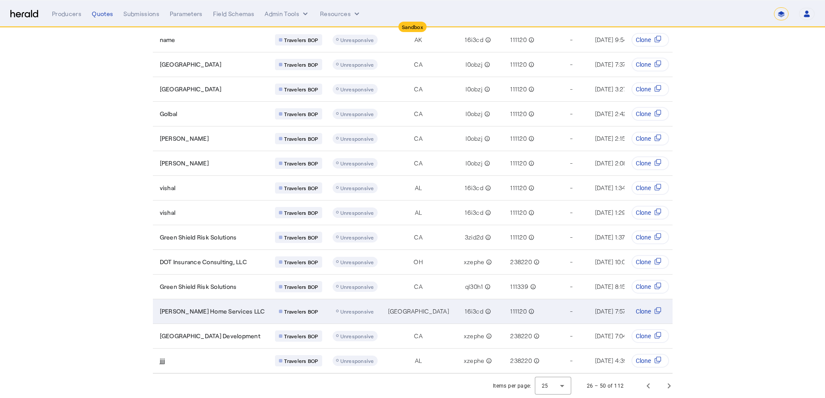
click at [500, 300] on td "111120 info_outline" at bounding box center [525, 311] width 51 height 25
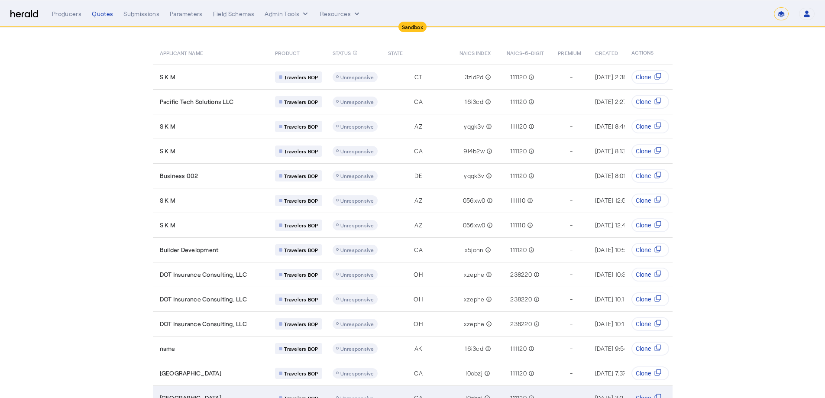
scroll to position [55, 0]
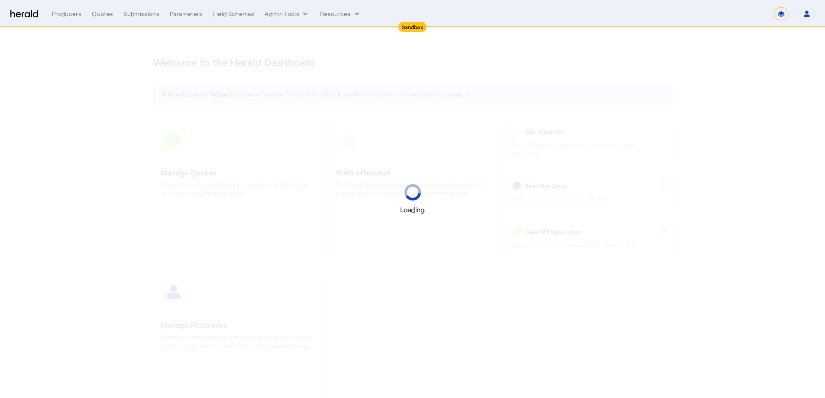
select select "*******"
select select "pfm_2v8p_herald_api"
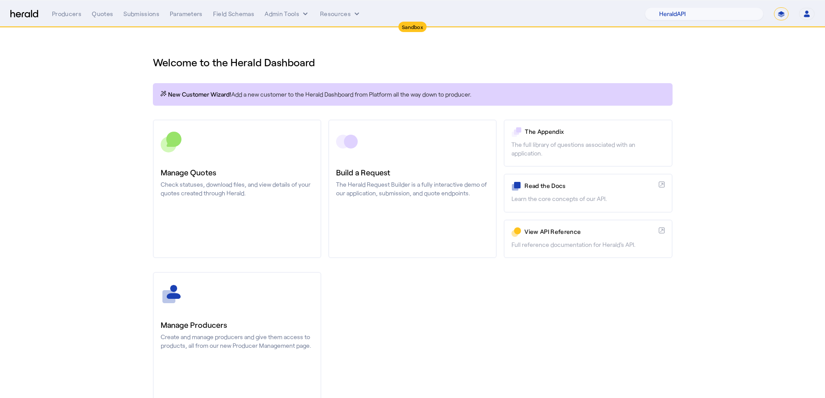
click at [782, 10] on select "**********" at bounding box center [781, 13] width 15 height 13
select select "**********"
click at [774, 7] on select "**********" at bounding box center [781, 13] width 15 height 13
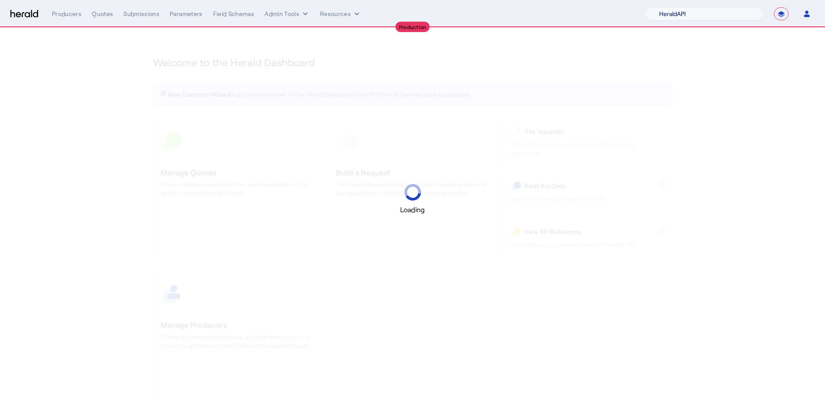
click at [691, 13] on select "1Fort Acrisure Acturis Affinity Advisors Affinity Risk Agentero AmWins Anzen Ao…" at bounding box center [704, 13] width 119 height 13
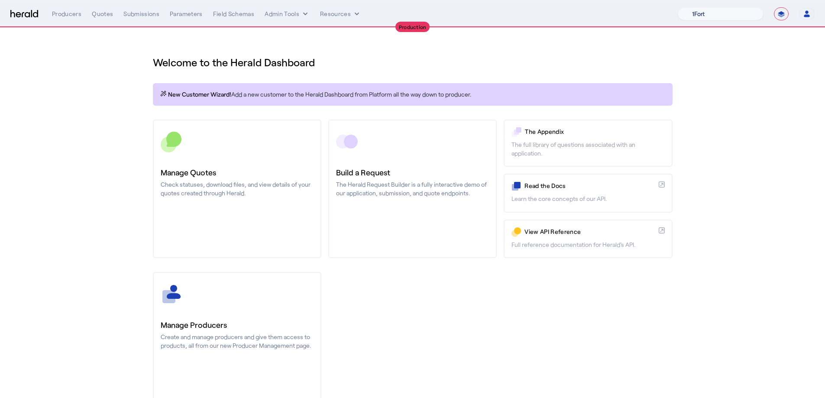
select select "pfm_lx2v_founder_shield"
click at [678, 7] on select "1Fort Affinity Risk Billy BindHQ Bunker CRC Campus Coverage Citadel Fifthwall F…" at bounding box center [721, 13] width 86 height 13
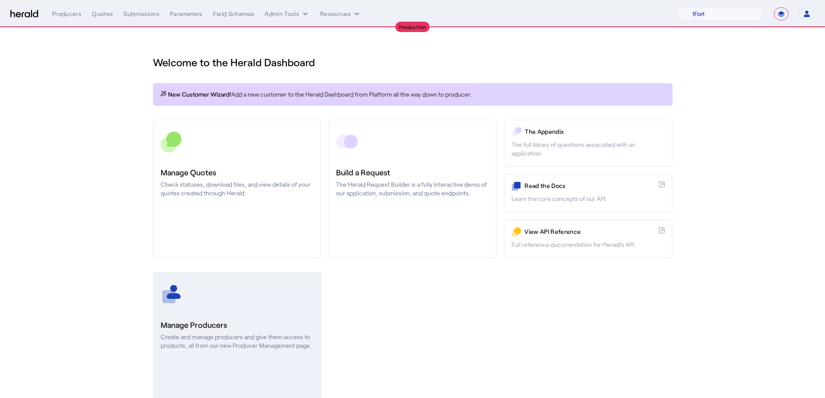
click at [227, 297] on div at bounding box center [237, 294] width 153 height 22
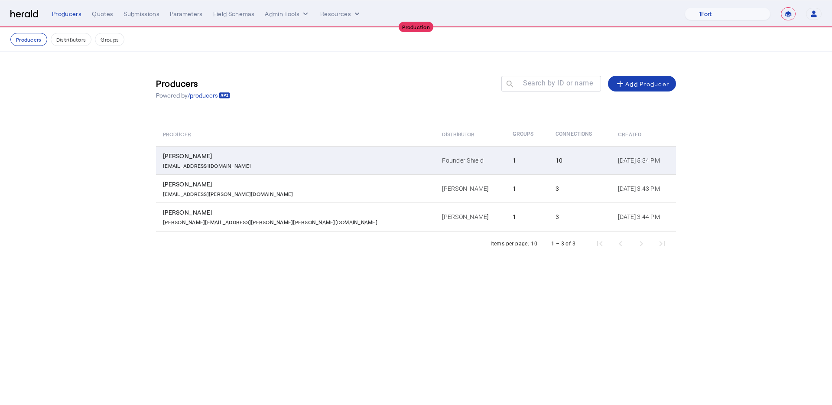
click at [297, 164] on td "Noah Knoblauch noah@foundershield.com" at bounding box center [295, 160] width 279 height 28
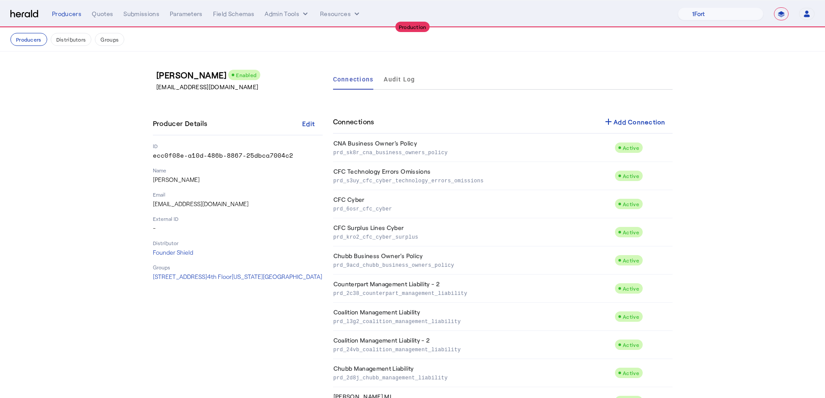
drag, startPoint x: 291, startPoint y: 155, endPoint x: 154, endPoint y: 157, distance: 136.5
click at [154, 157] on div "Noah Knoblauch Enabled noah@foundershield.com Producer Details Edit ID ecc0f08e…" at bounding box center [413, 242] width 554 height 381
copy p "ecc0f08e-a10d-486b-8867-25dbca7004c2"
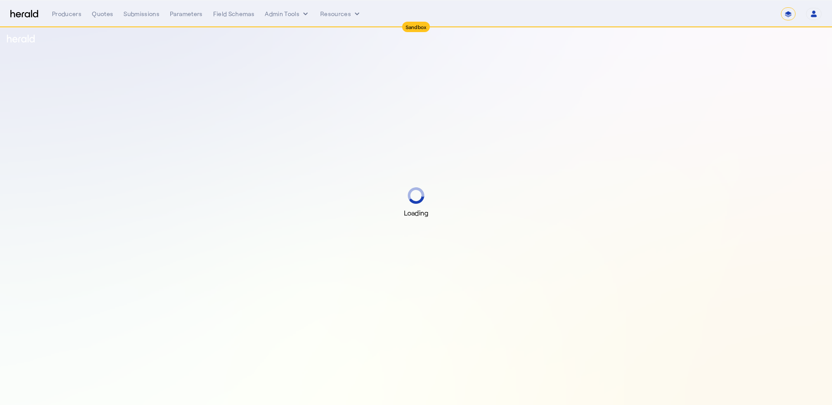
select select "*******"
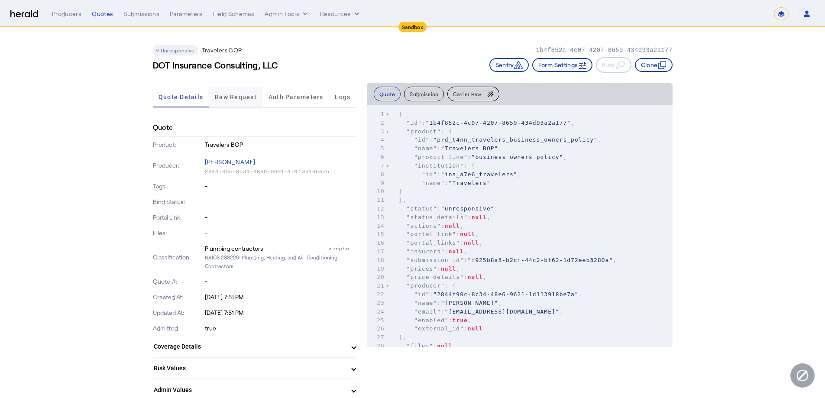
click at [240, 98] on span "Raw Request" at bounding box center [236, 97] width 42 height 6
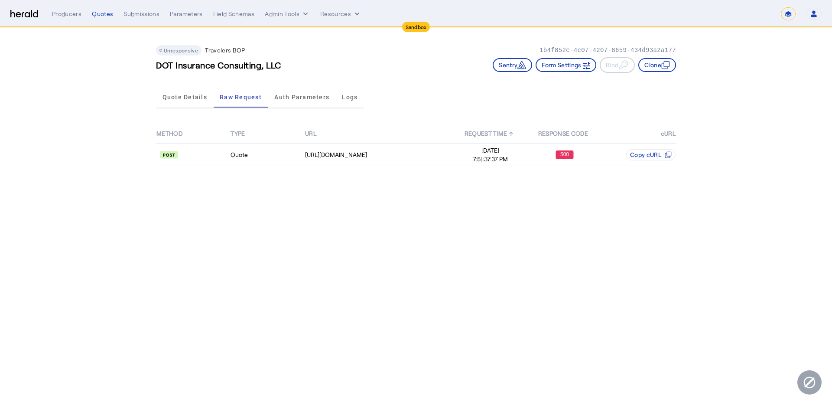
click at [392, 141] on th "URL" at bounding box center [379, 133] width 149 height 19
click at [394, 149] on td "[URL][DOMAIN_NAME]" at bounding box center [379, 154] width 149 height 23
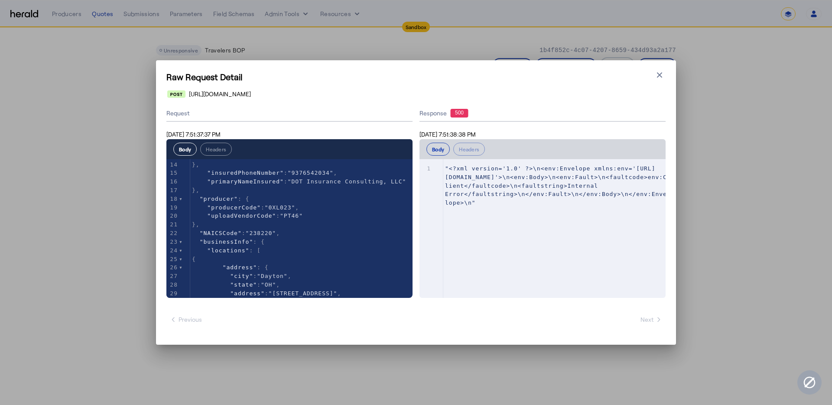
scroll to position [117, 0]
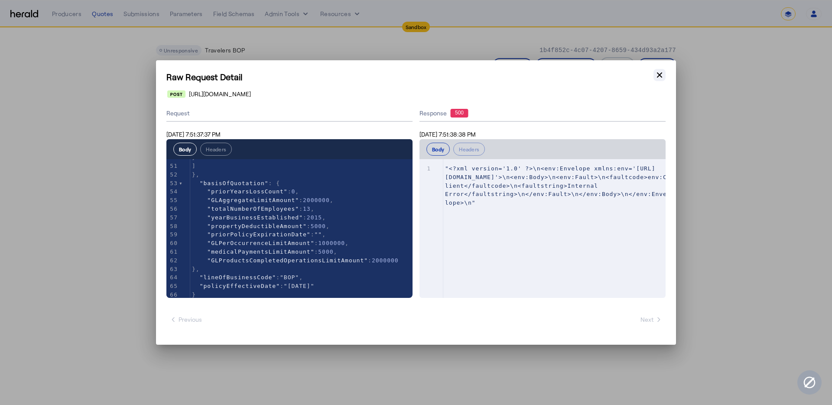
click at [657, 71] on icon "button" at bounding box center [659, 75] width 9 height 9
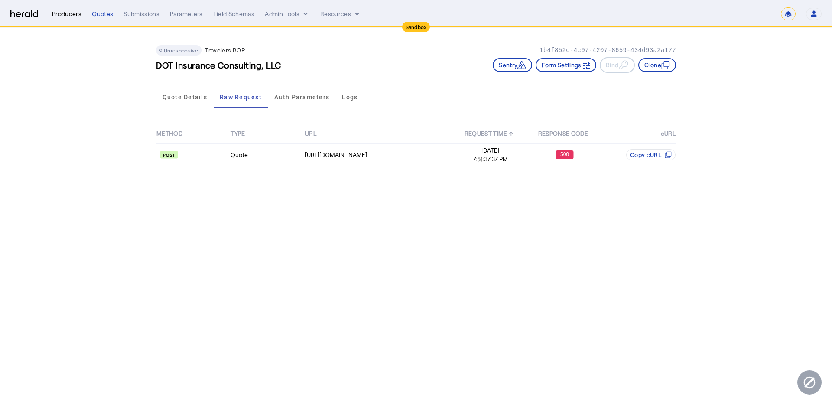
click at [67, 11] on div "Producers" at bounding box center [66, 14] width 29 height 9
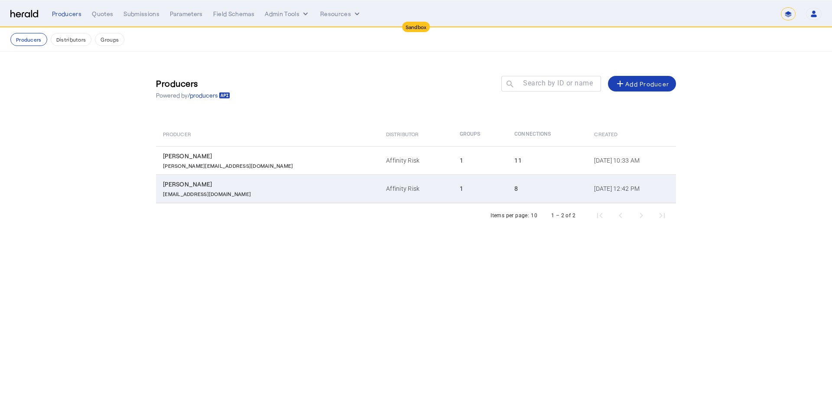
click at [250, 198] on td "Vandana Chadha vandana@finsure.us" at bounding box center [267, 188] width 223 height 29
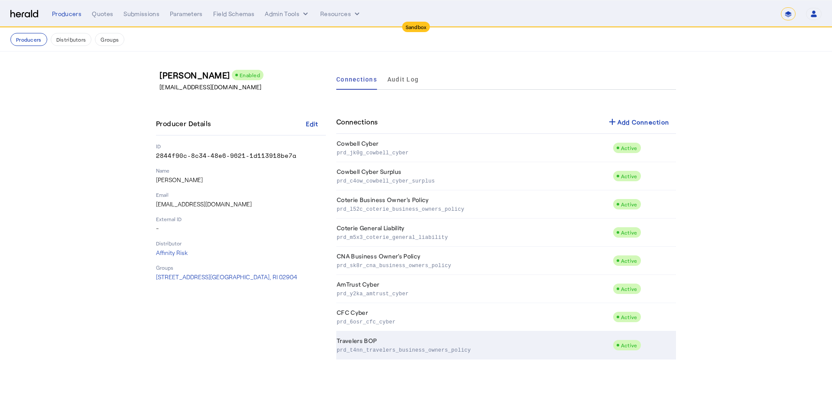
click at [401, 344] on td "Travelers BOP prd_t4nn_travelers_business_owners_policy" at bounding box center [474, 345] width 276 height 28
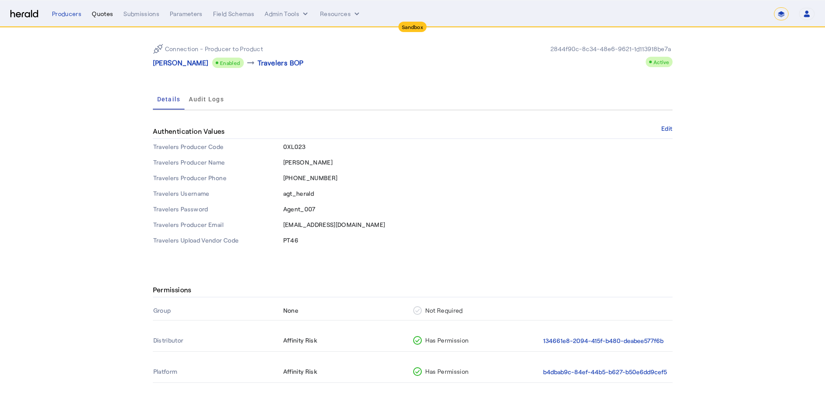
click at [101, 13] on div "Quotes" at bounding box center [102, 14] width 21 height 9
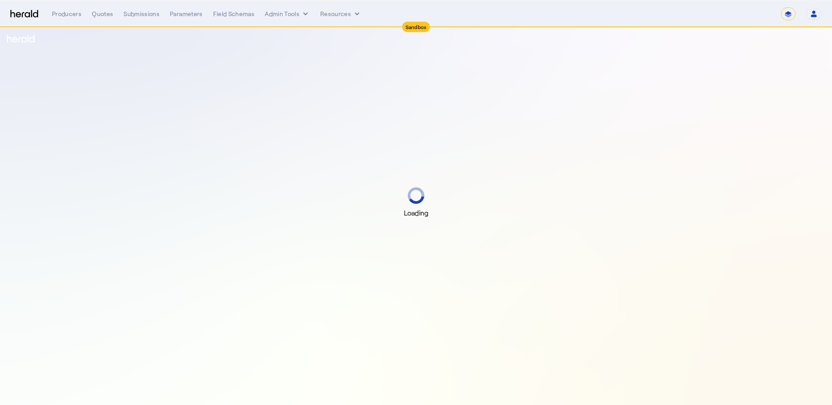
select select "*******"
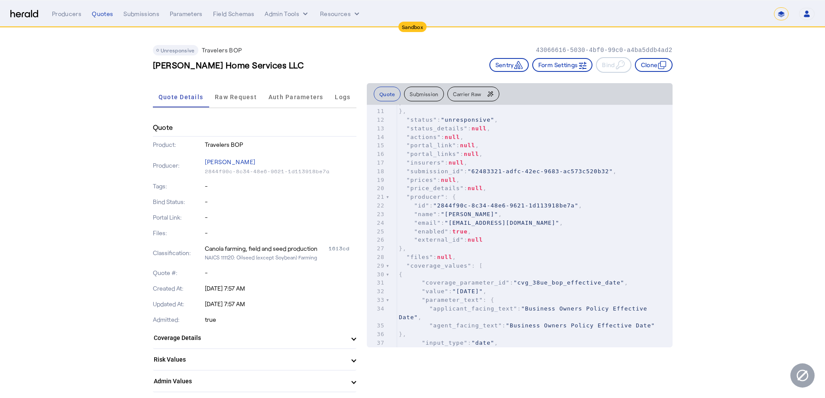
scroll to position [94, 0]
click at [454, 94] on button "Carrier Raw" at bounding box center [473, 94] width 52 height 15
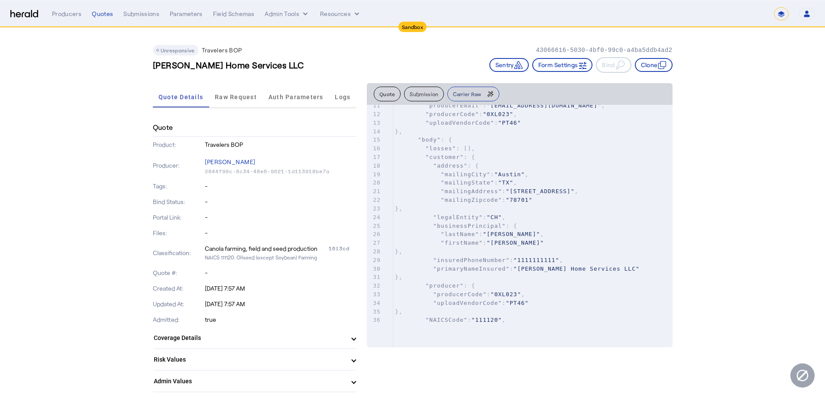
scroll to position [0, 0]
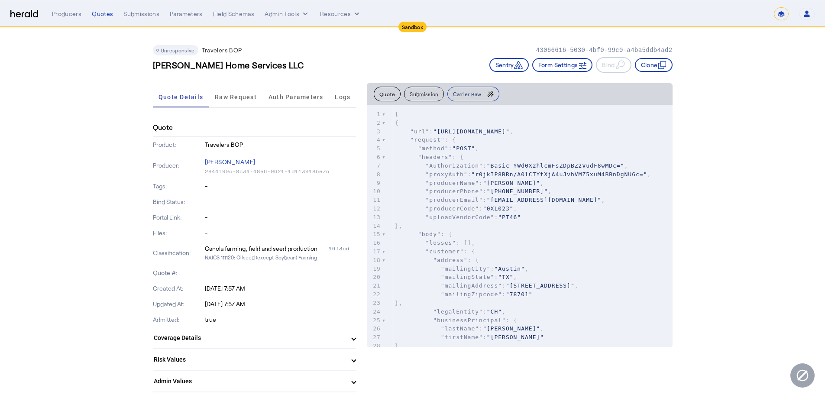
click at [468, 95] on span "Carrier Raw" at bounding box center [467, 93] width 28 height 5
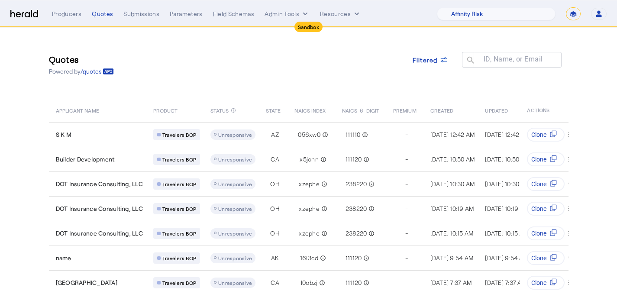
select select "pfm_1vyo_affinityrisk"
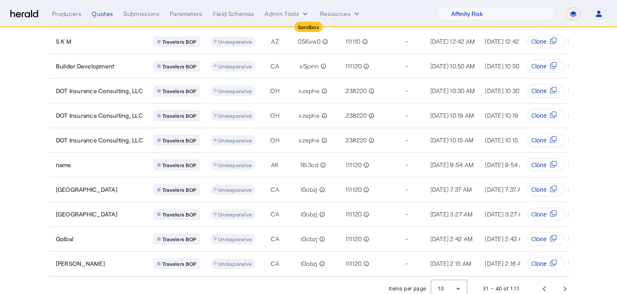
click at [572, 13] on select "**********" at bounding box center [573, 13] width 15 height 13
select select "**********"
click at [566, 7] on select "**********" at bounding box center [573, 13] width 15 height 13
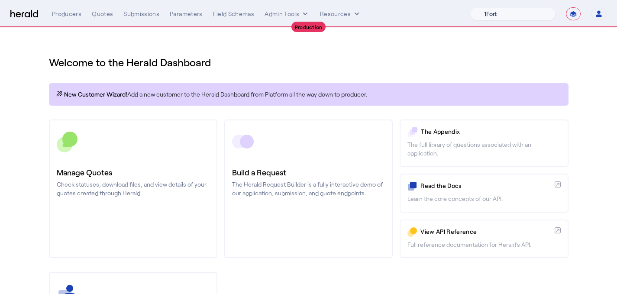
click at [480, 11] on select "1Fort Affinity Risk [PERSON_NAME] [PERSON_NAME] CRC Campus Coverage Citadel Fif…" at bounding box center [513, 13] width 86 height 13
select select "pfm_j8lw_citadel"
click at [470, 7] on select "1Fort Affinity Risk [PERSON_NAME] [PERSON_NAME] CRC Campus Coverage Citadel Fif…" at bounding box center [513, 13] width 86 height 13
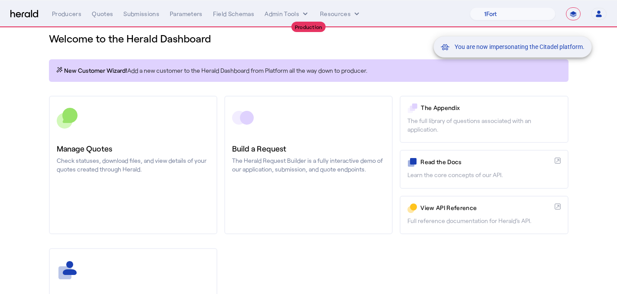
scroll to position [29, 0]
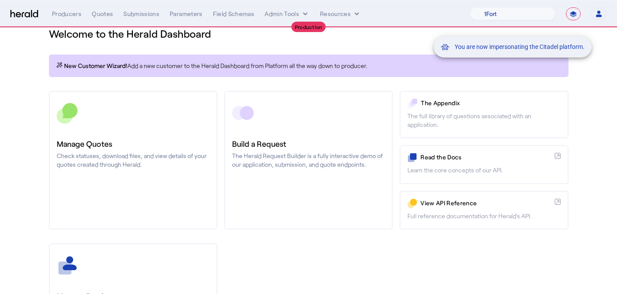
click at [122, 187] on div "You are now impersonating the Citadel platform." at bounding box center [308, 147] width 617 height 294
click at [113, 165] on div "You are now impersonating the Citadel platform." at bounding box center [308, 147] width 617 height 294
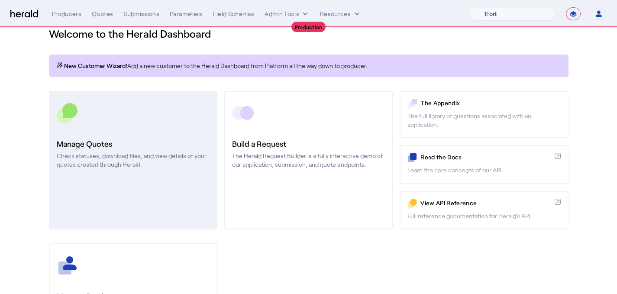
scroll to position [134, 0]
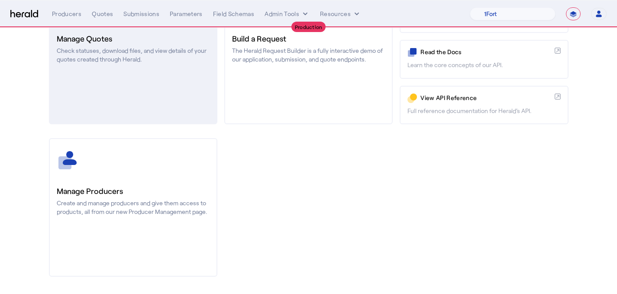
click at [112, 190] on h3 "Manage Producers" at bounding box center [133, 191] width 153 height 12
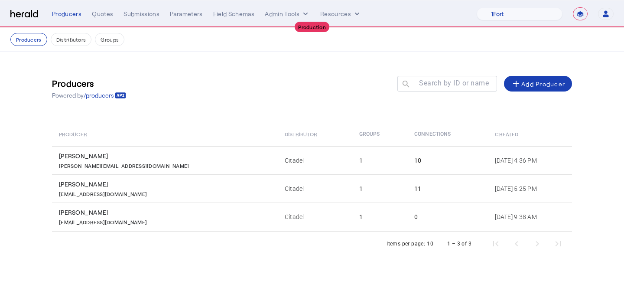
click at [112, 188] on p "[EMAIL_ADDRESS][DOMAIN_NAME]" at bounding box center [103, 192] width 88 height 9
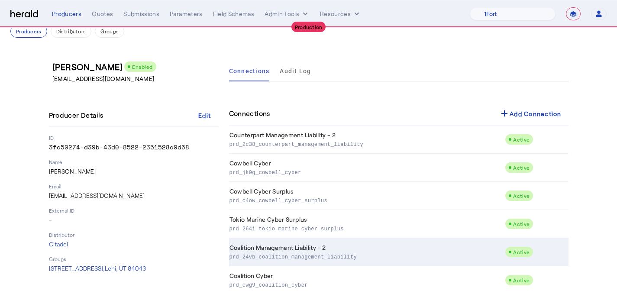
scroll to position [7, 0]
